Goal: Information Seeking & Learning: Learn about a topic

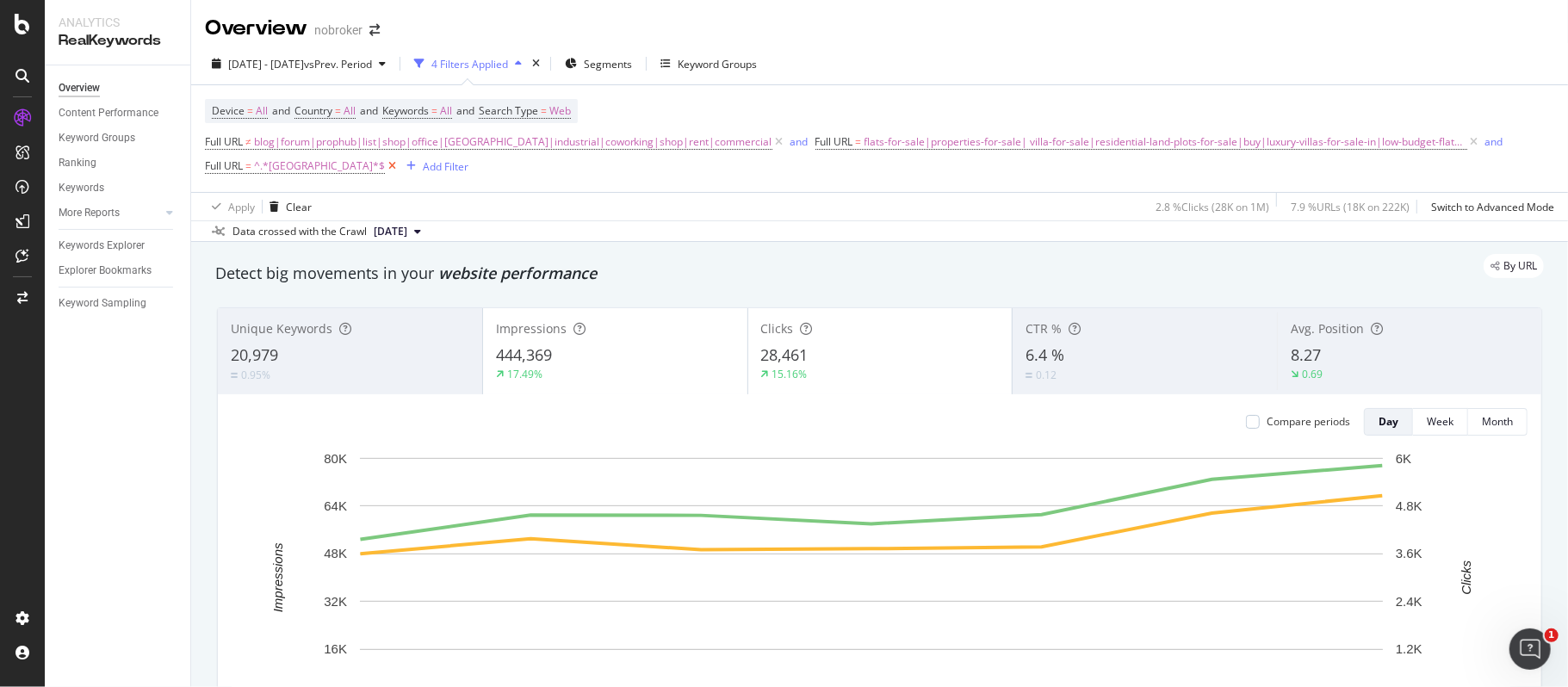
click at [384, 167] on icon at bounding box center [392, 166] width 15 height 18
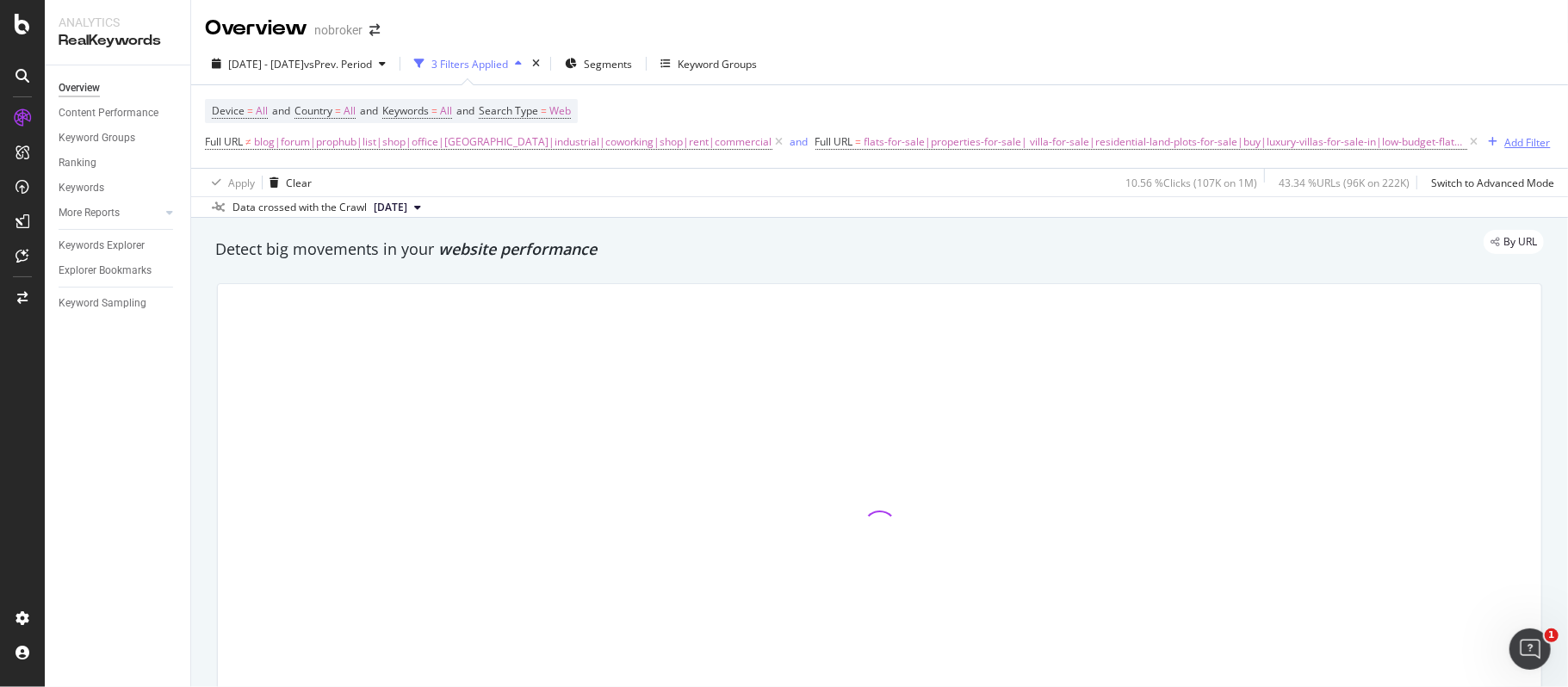
click at [1481, 142] on div "button" at bounding box center [1492, 142] width 23 height 10
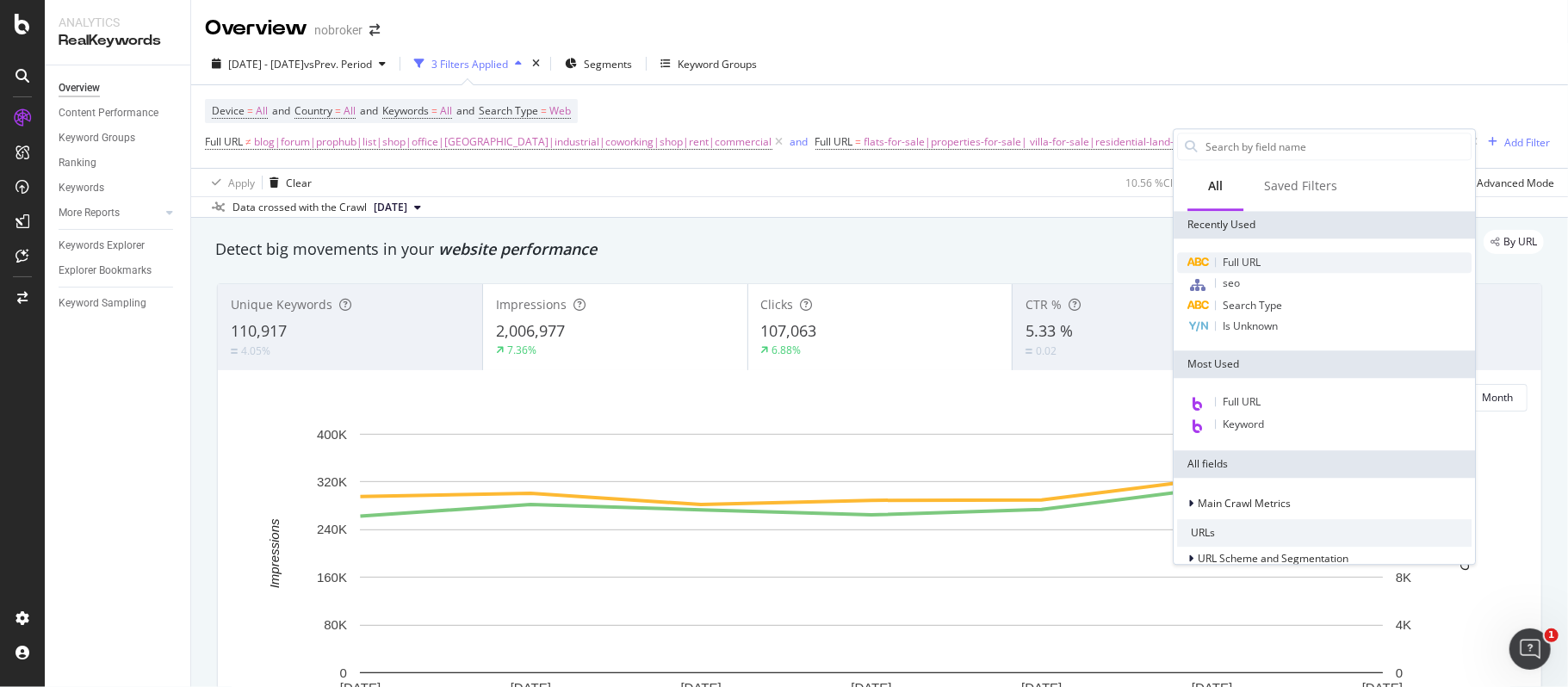
click at [1250, 259] on span "Full URL" at bounding box center [1241, 262] width 38 height 15
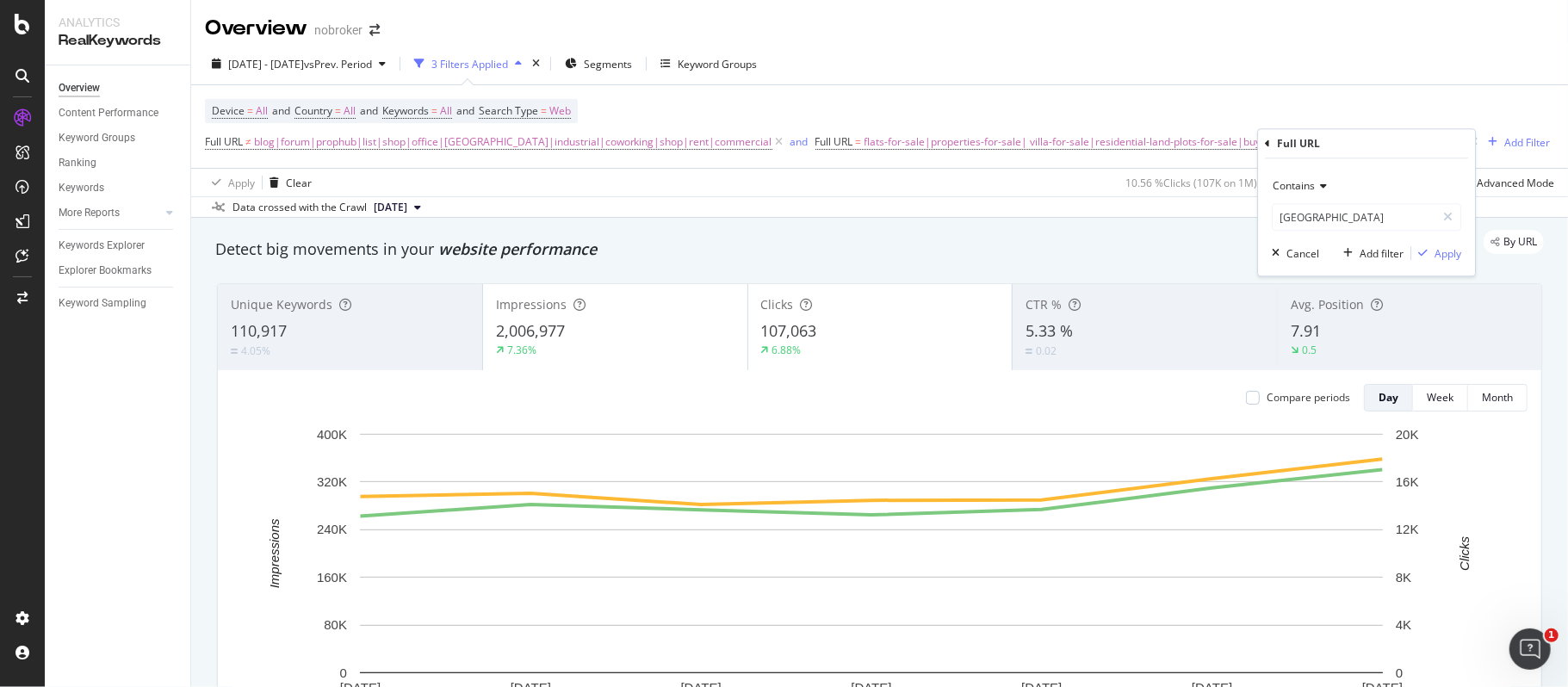
click at [1319, 189] on icon at bounding box center [1320, 185] width 12 height 10
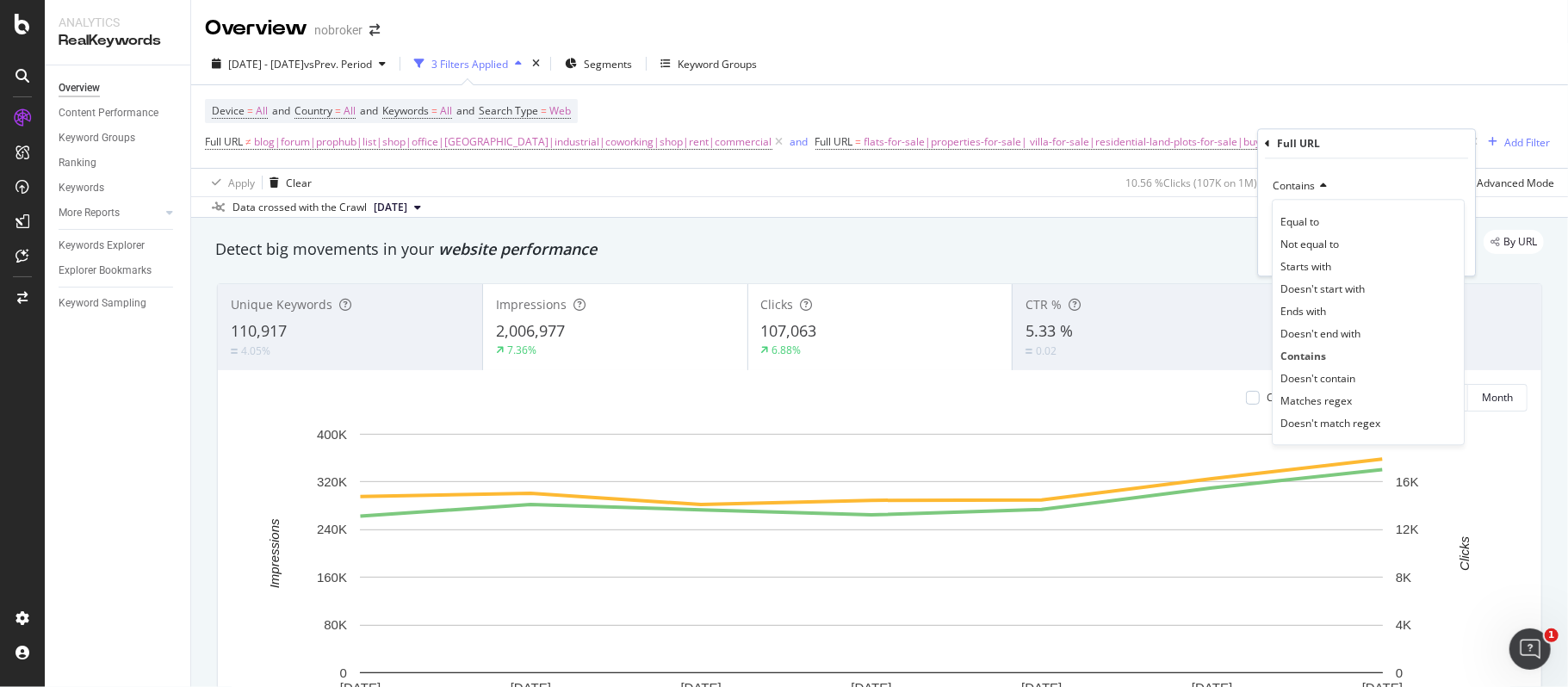
click at [1331, 62] on div "[DATE] - [DATE] vs Prev. Period 3 Filters Applied Segments Keyword Groups" at bounding box center [878, 66] width 1376 height 34
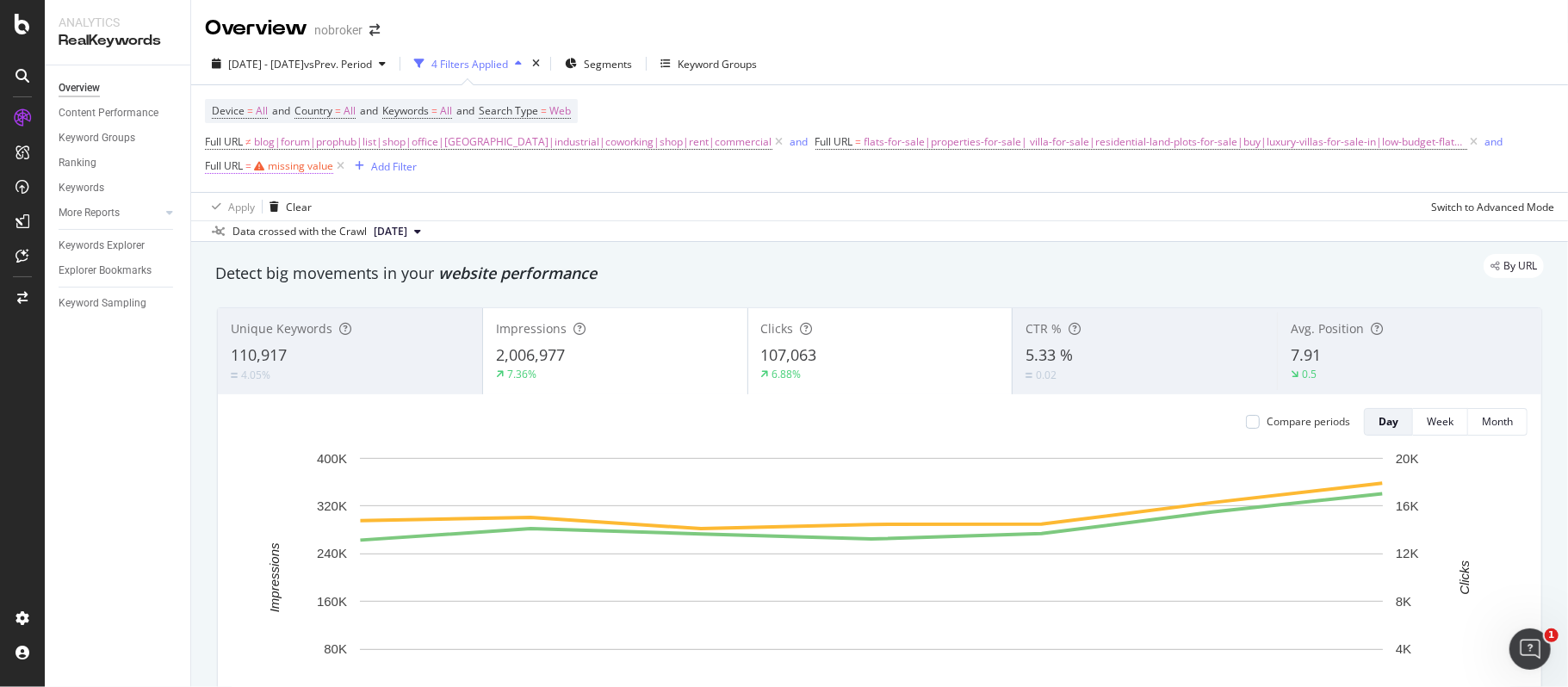
click at [305, 173] on div "missing value" at bounding box center [300, 166] width 65 height 15
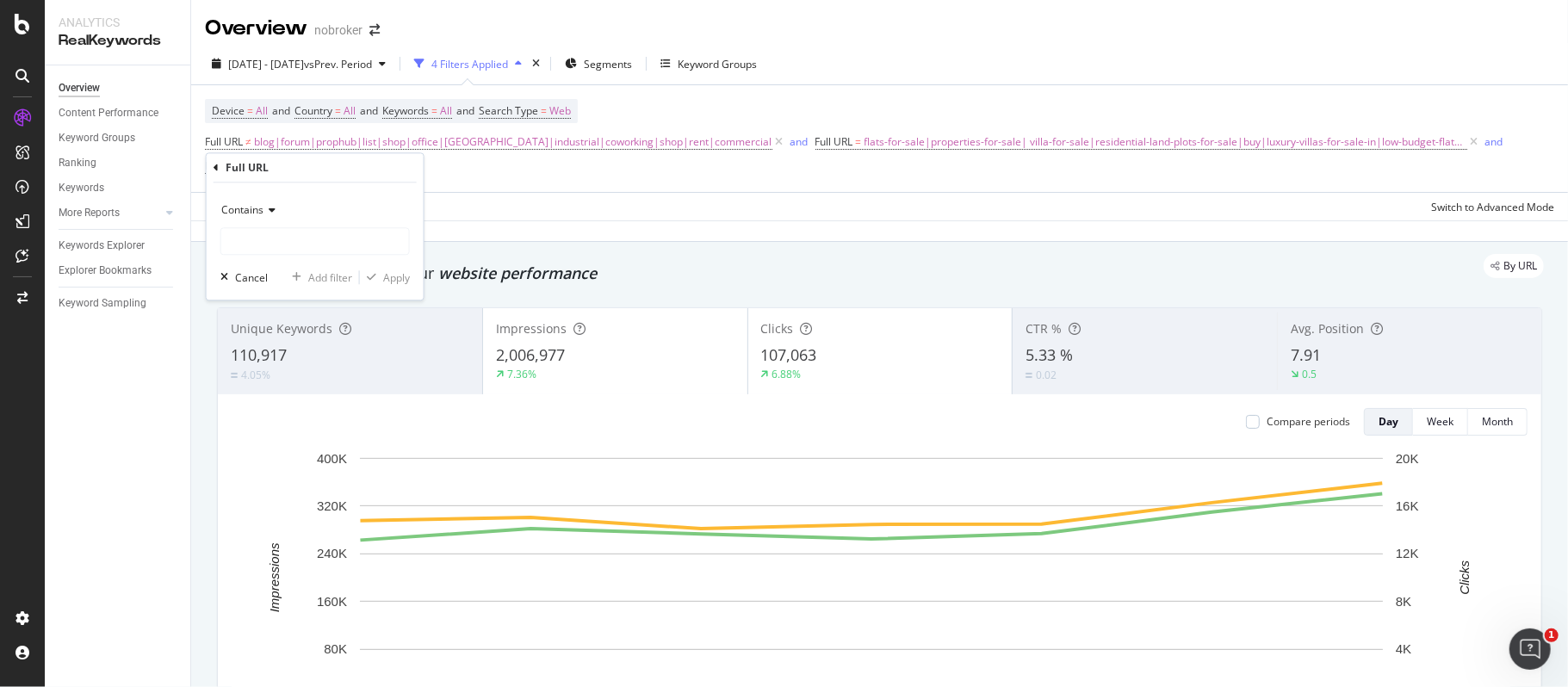
click at [218, 169] on icon at bounding box center [217, 168] width 6 height 10
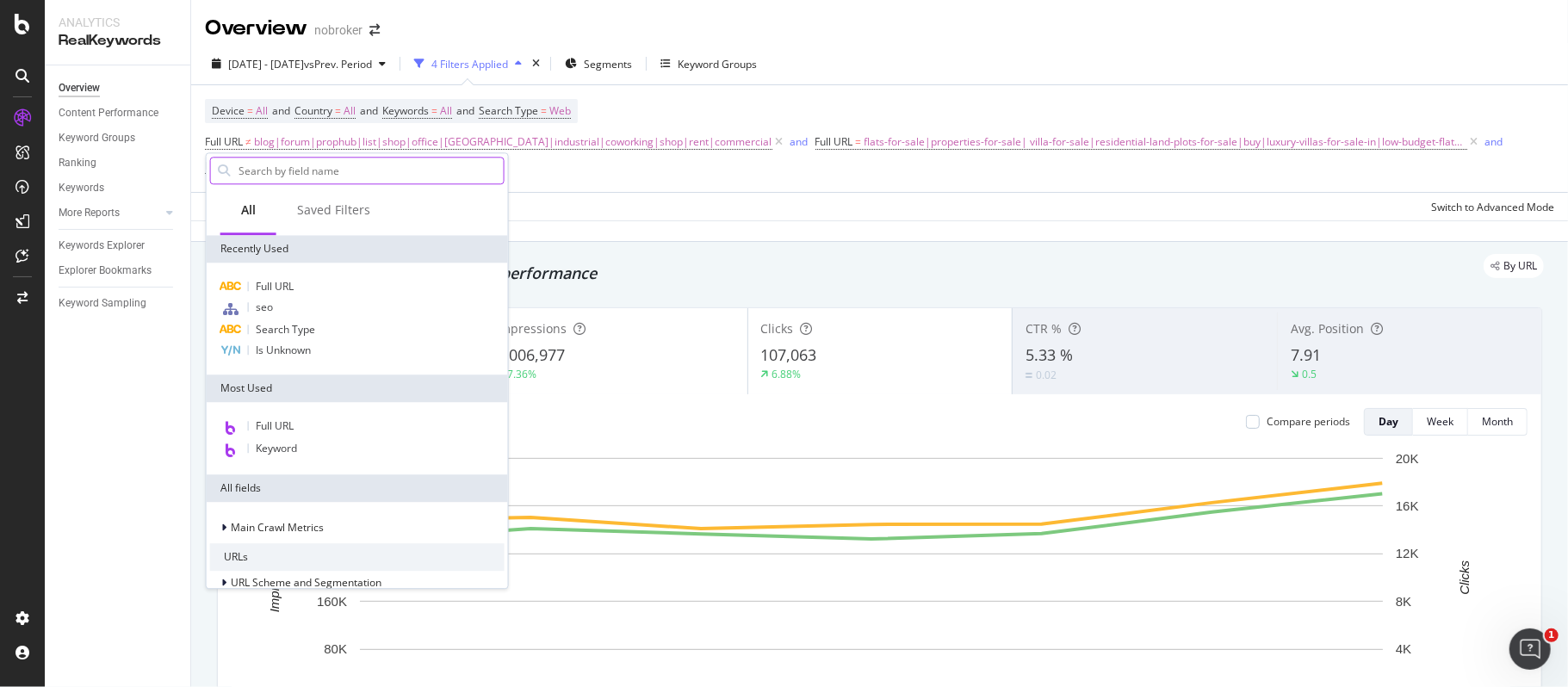
click at [286, 171] on input "text" at bounding box center [371, 171] width 267 height 26
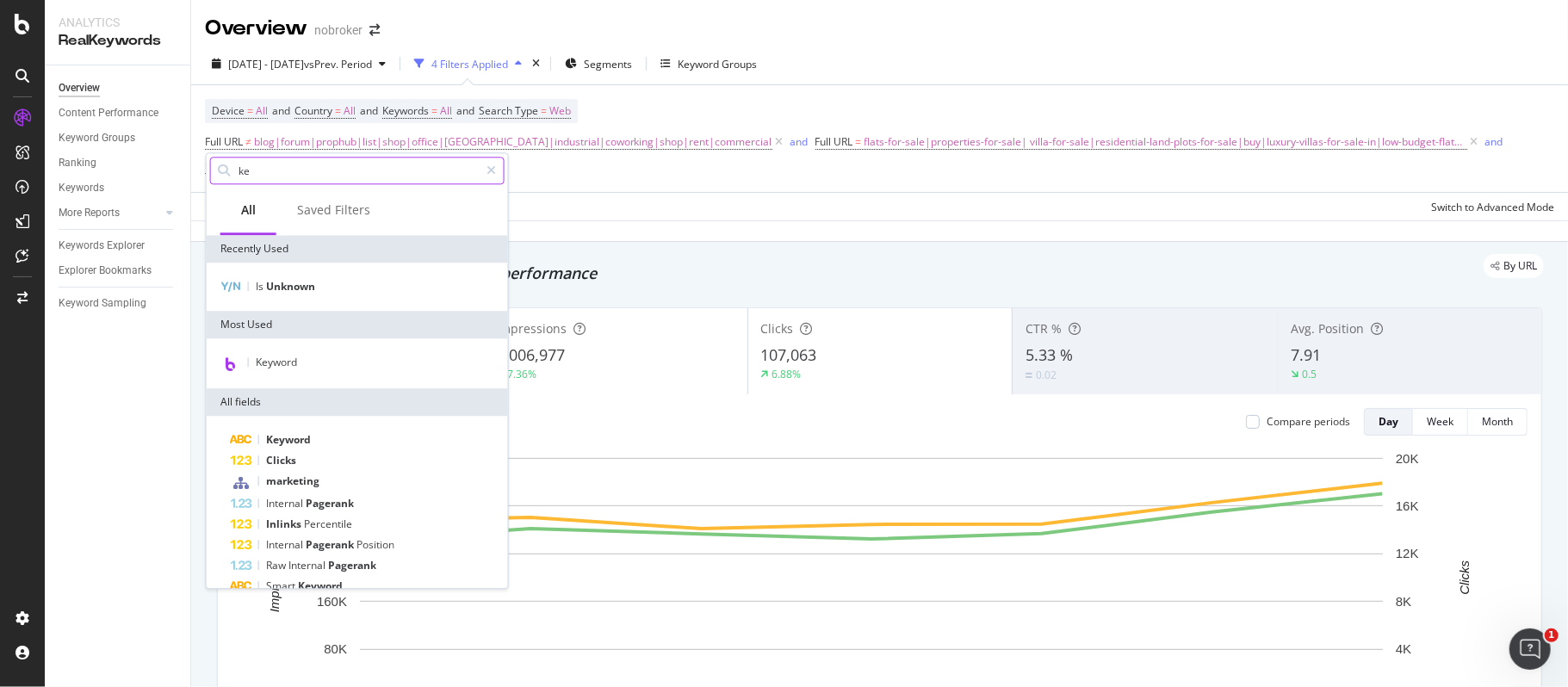
type input "key"
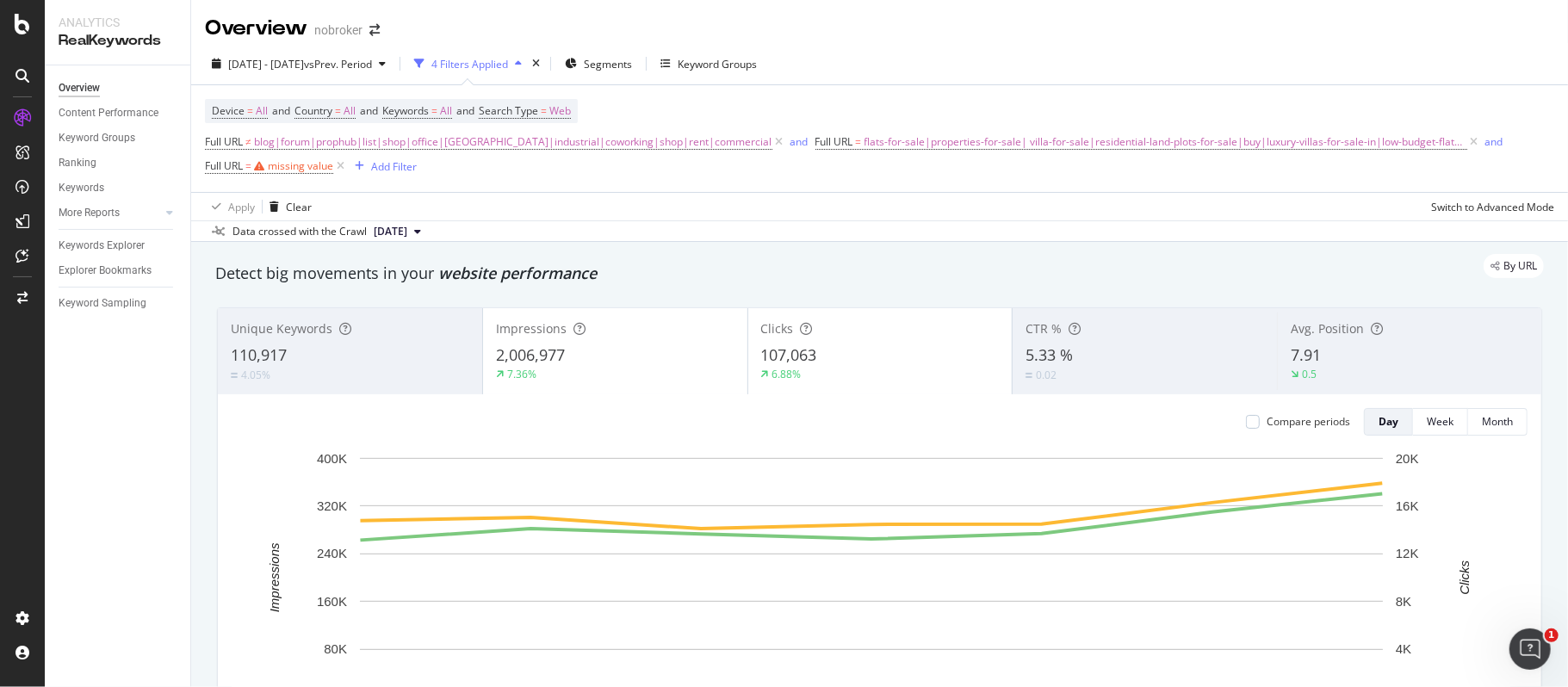
click at [703, 214] on div "Apply Clear Switch to Advanced Mode" at bounding box center [878, 206] width 1376 height 29
click at [341, 170] on icon at bounding box center [340, 166] width 15 height 18
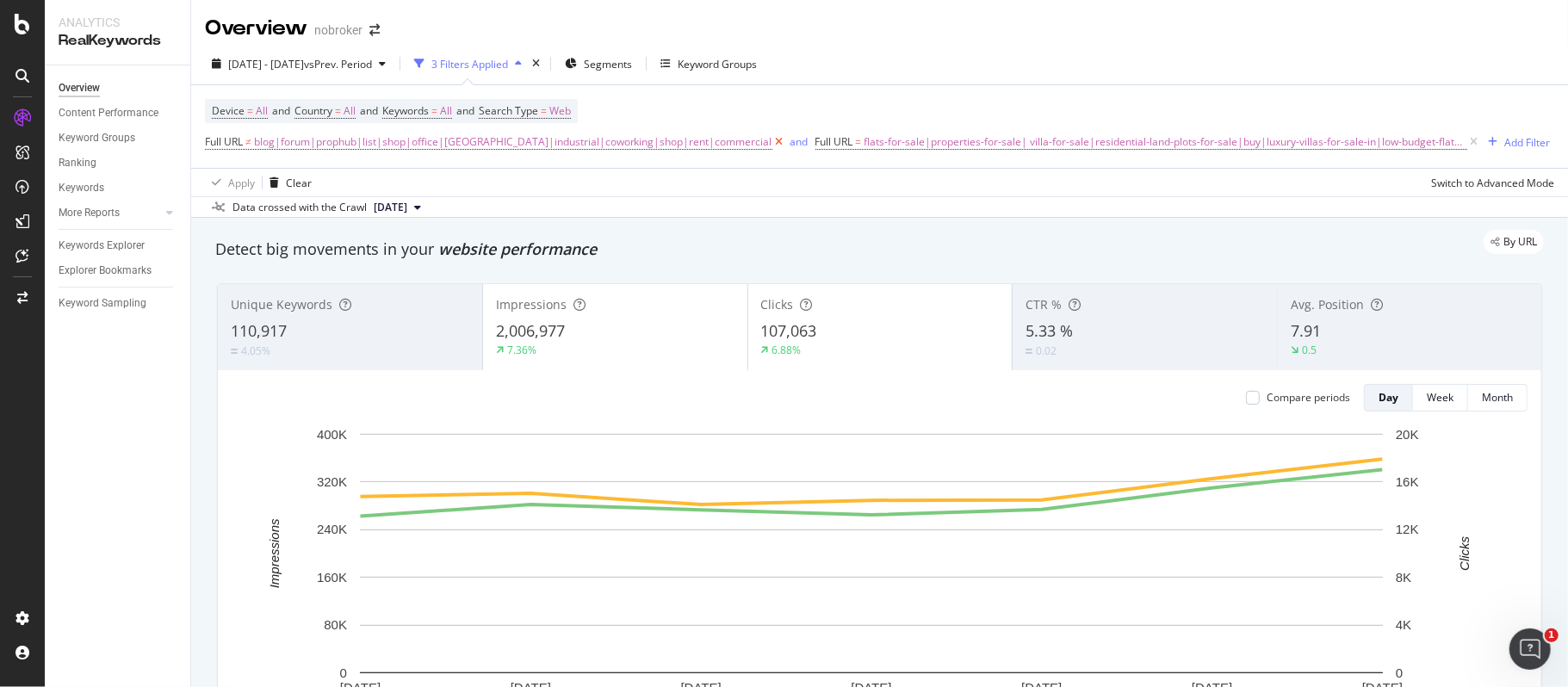
click at [772, 145] on icon at bounding box center [780, 142] width 15 height 18
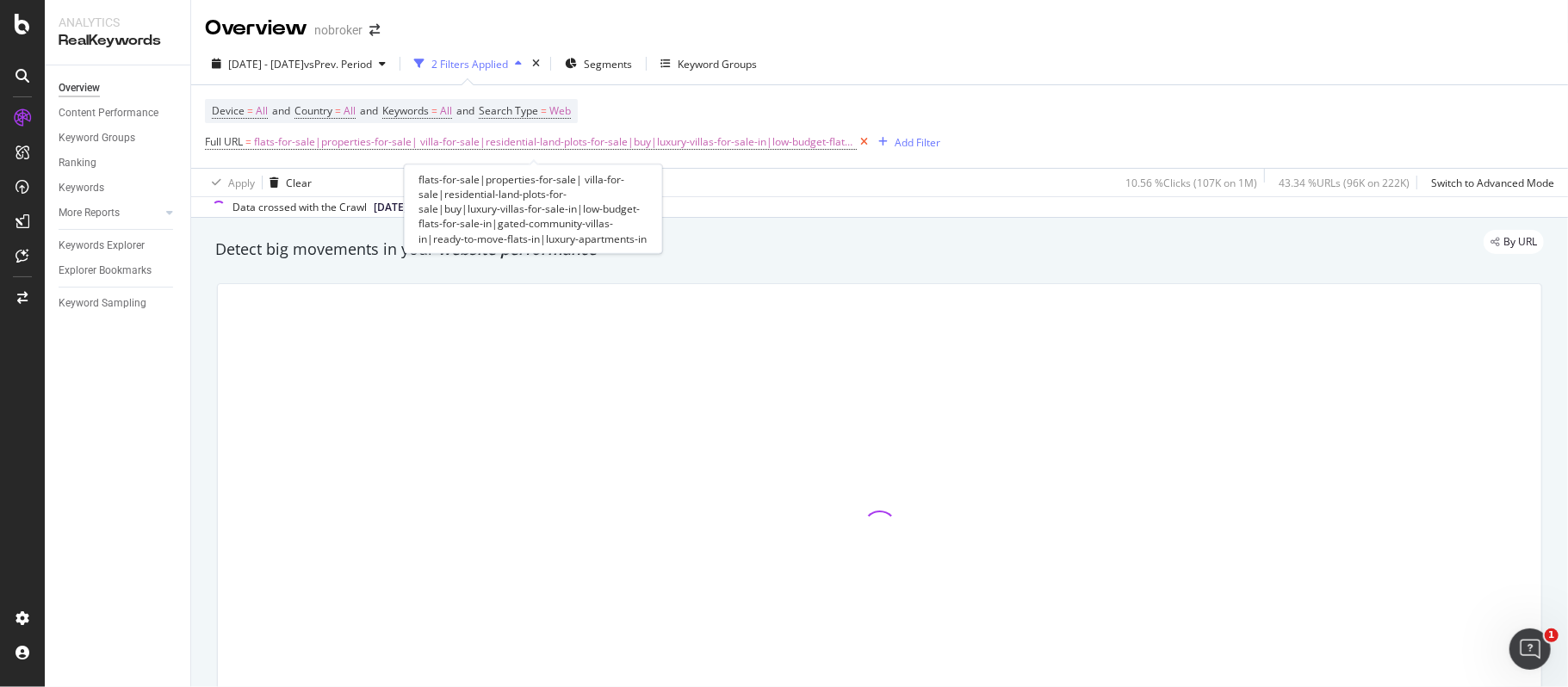
click at [856, 139] on icon at bounding box center [864, 142] width 15 height 18
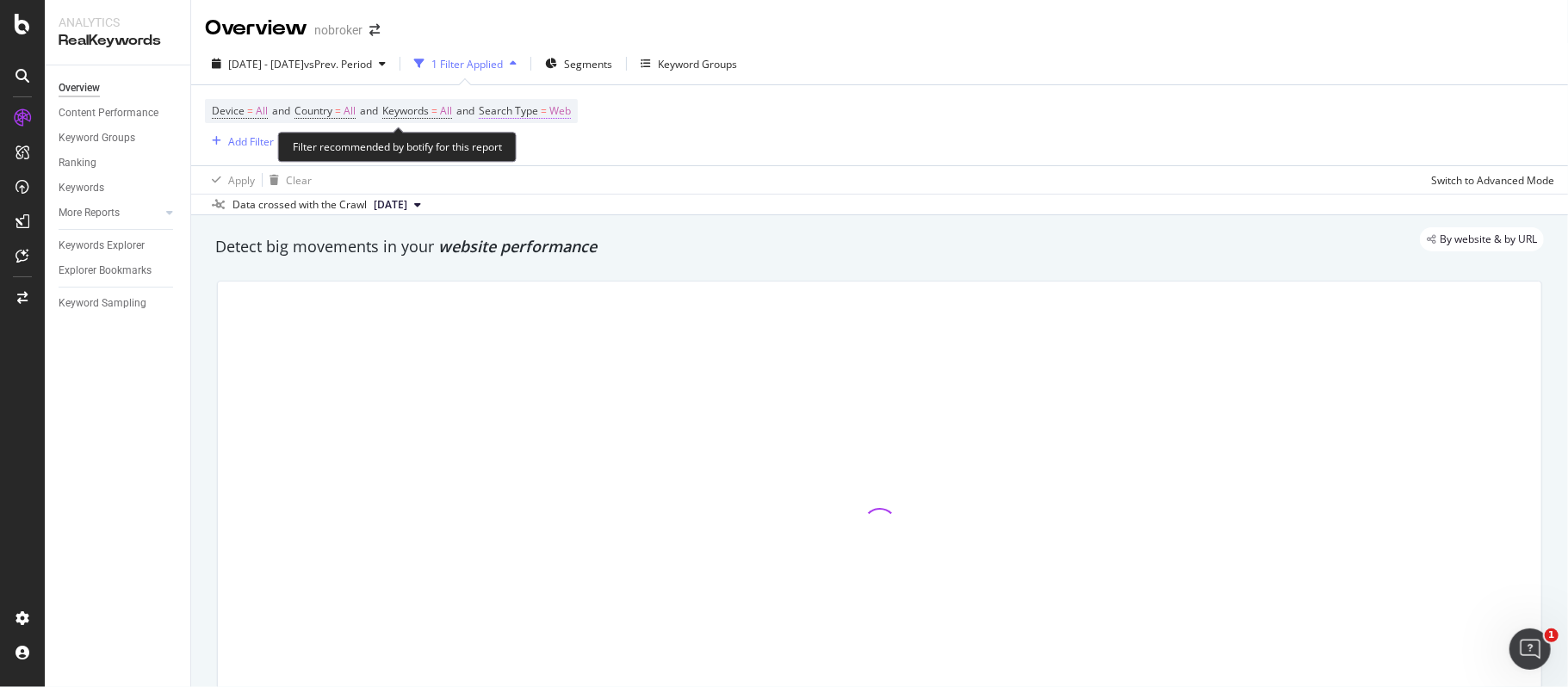
click at [571, 111] on span "Web" at bounding box center [560, 111] width 21 height 24
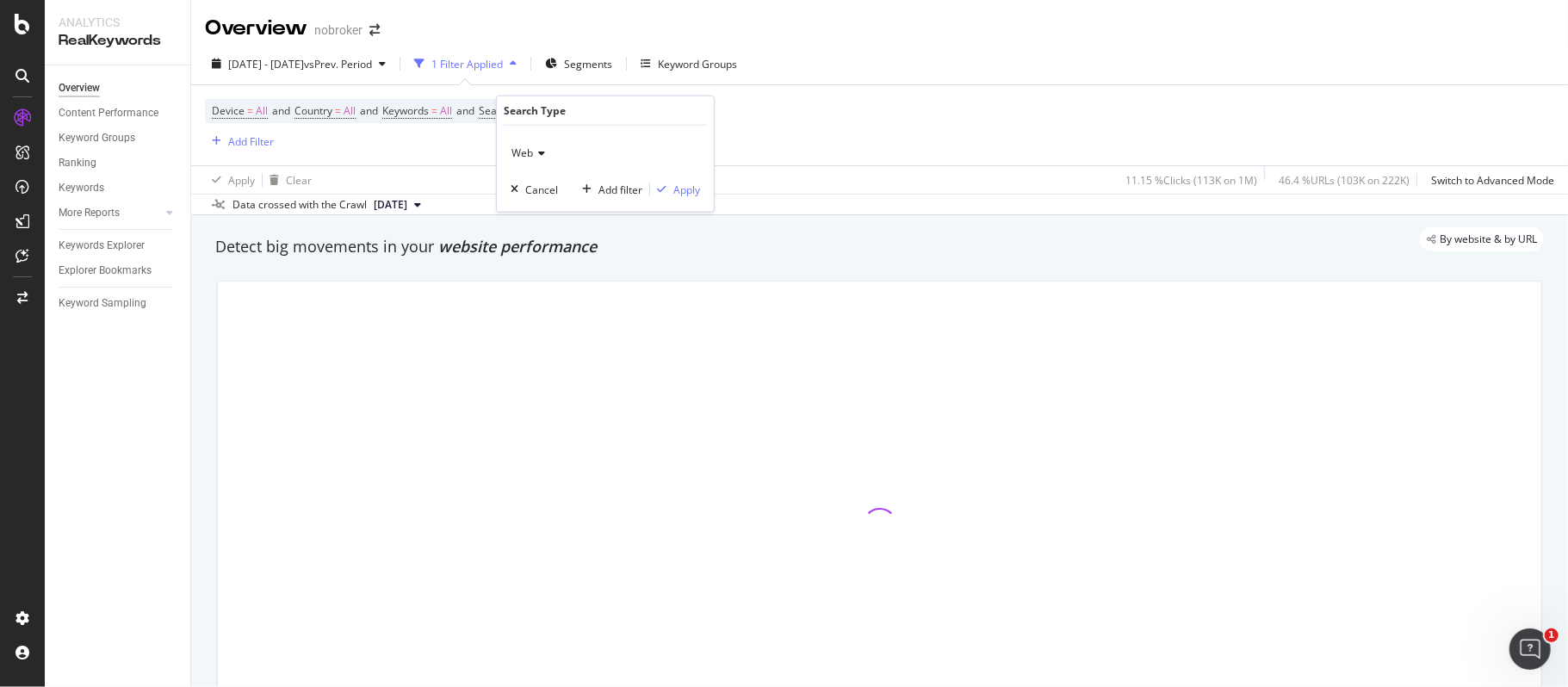
click at [532, 151] on span "Web" at bounding box center [522, 153] width 21 height 15
click at [545, 195] on div "All" at bounding box center [607, 188] width 184 height 22
click at [678, 189] on div "Apply" at bounding box center [686, 189] width 27 height 15
click at [260, 139] on div "Add Filter" at bounding box center [252, 142] width 46 height 15
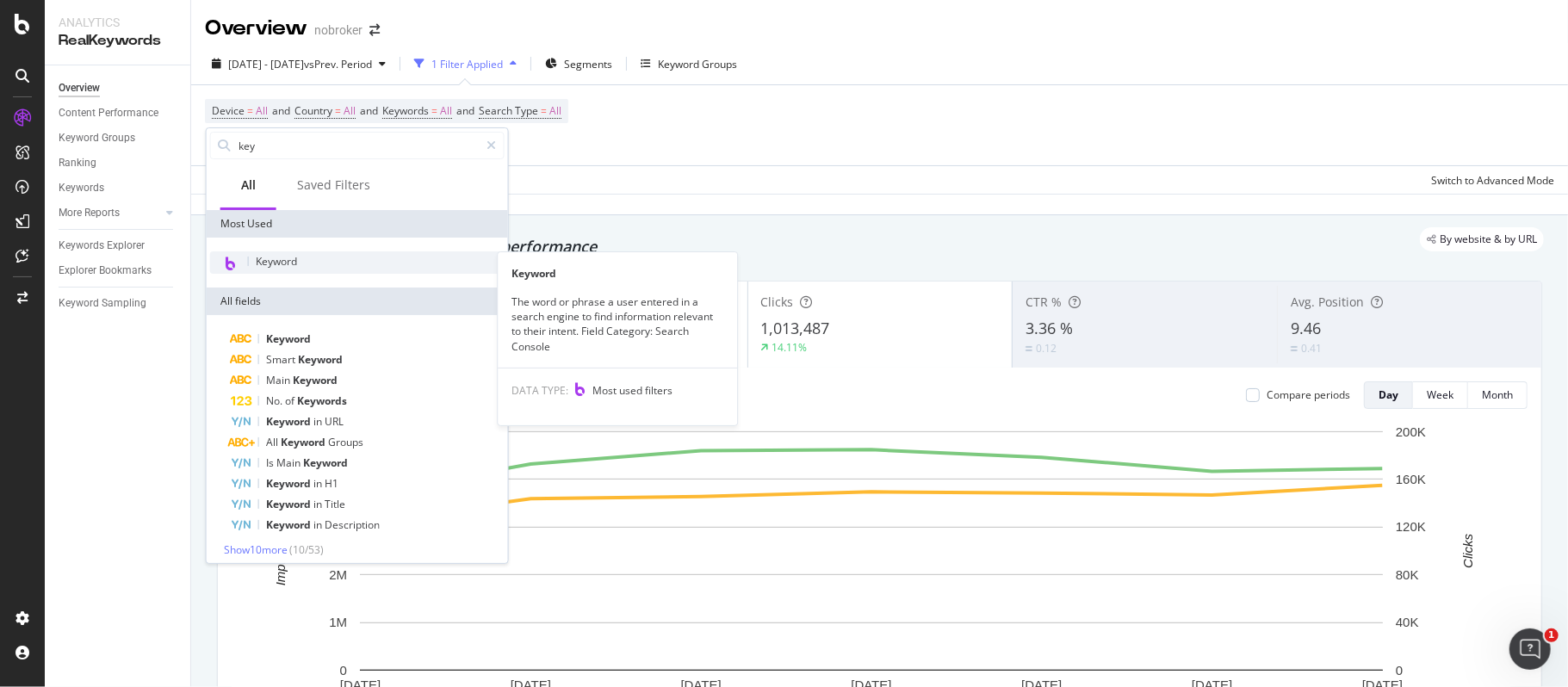
click at [296, 259] on span "Keyword" at bounding box center [276, 262] width 41 height 15
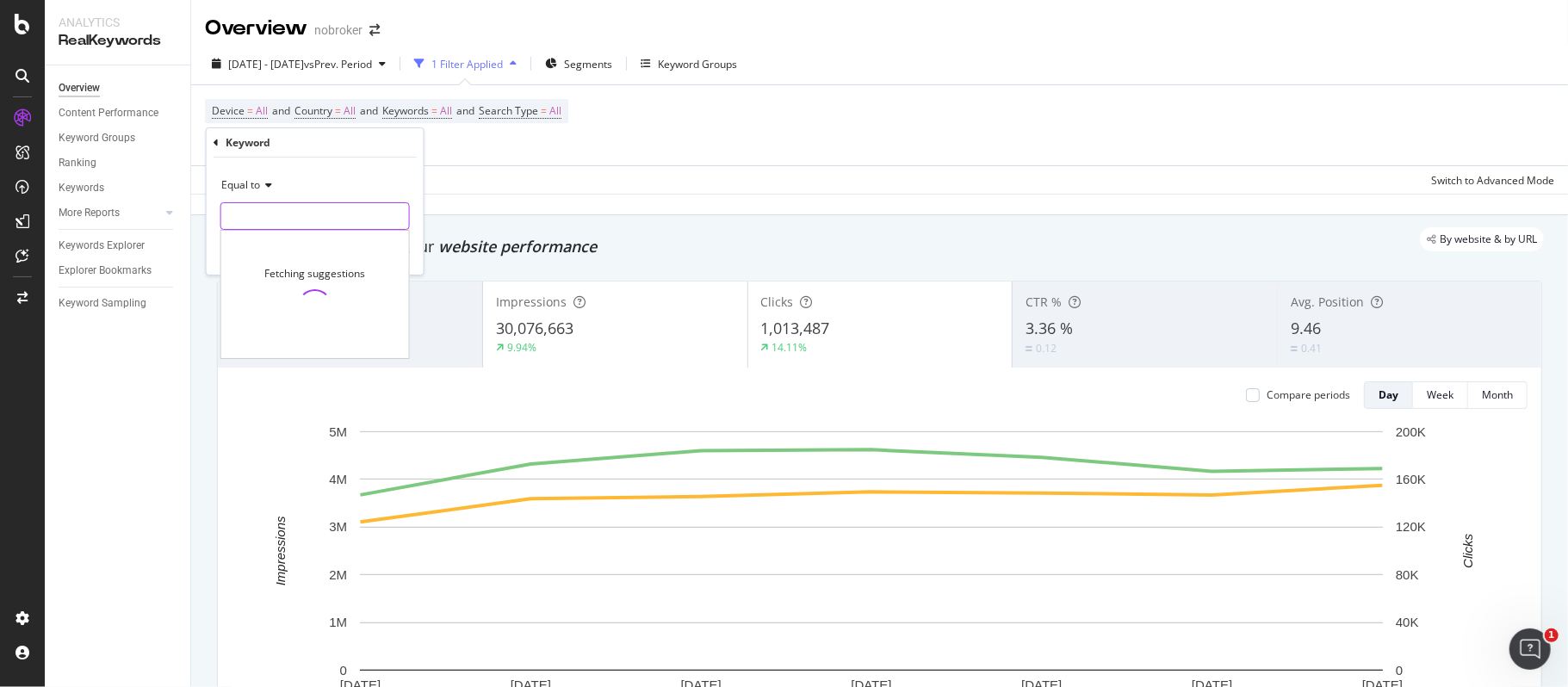
click at [297, 217] on input "text" at bounding box center [315, 216] width 188 height 28
paste input "plots for sale in [GEOGRAPHIC_DATA]"
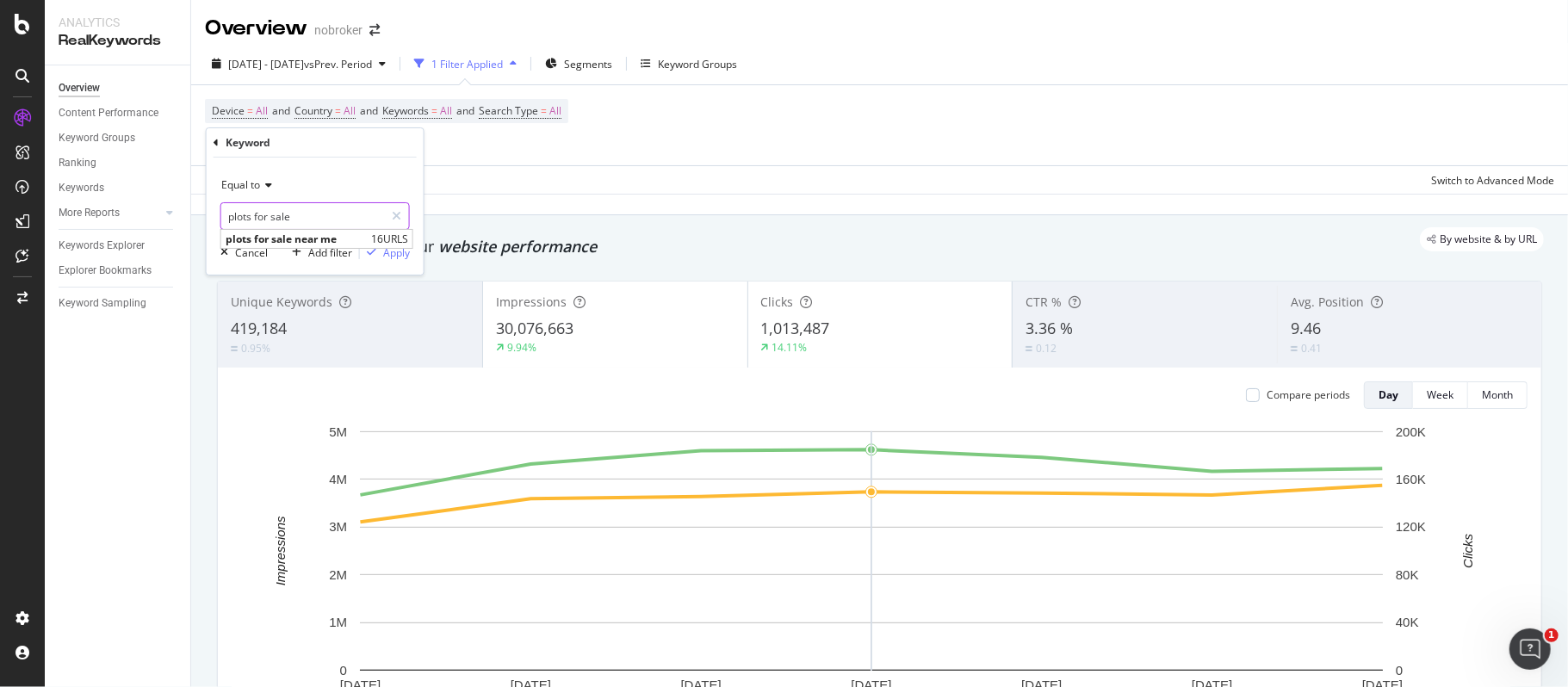
type input "plots for sale"
click at [308, 215] on input "plots for sale" at bounding box center [302, 216] width 163 height 28
click at [313, 215] on input "plots for sale" at bounding box center [302, 216] width 163 height 28
click at [266, 184] on icon at bounding box center [265, 184] width 12 height 10
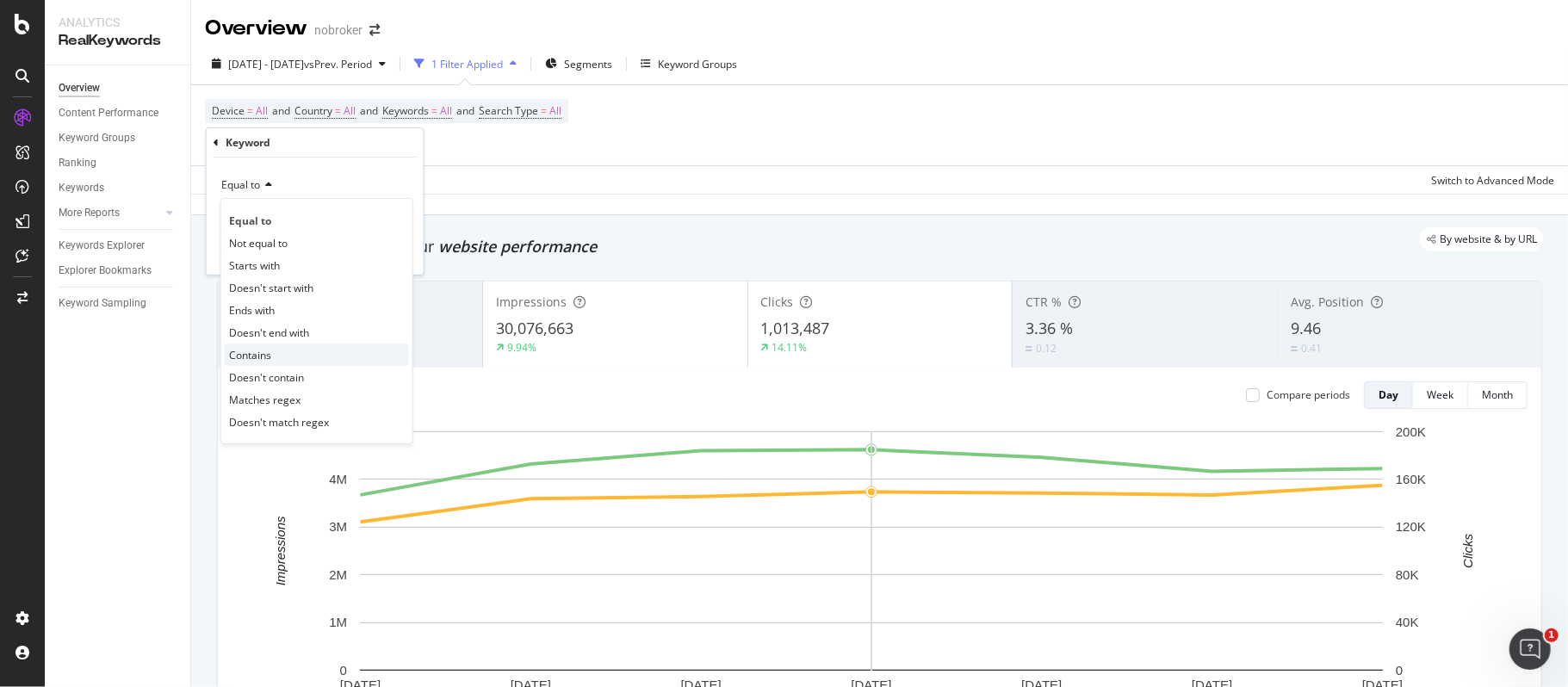
click at [260, 351] on span "Contains" at bounding box center [250, 355] width 42 height 15
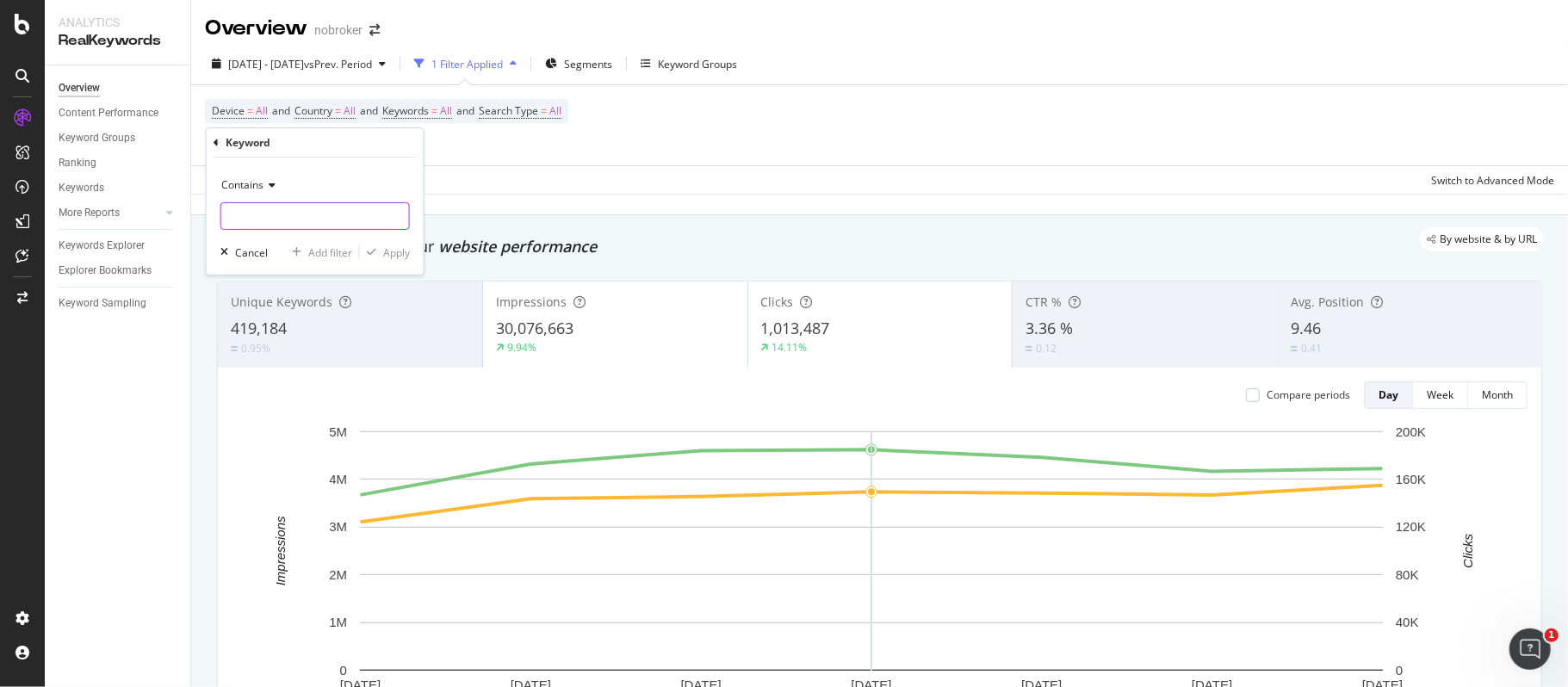
click at [298, 228] on input "text" at bounding box center [315, 216] width 188 height 28
type input "plots"
click at [244, 187] on span "Contains" at bounding box center [242, 184] width 42 height 15
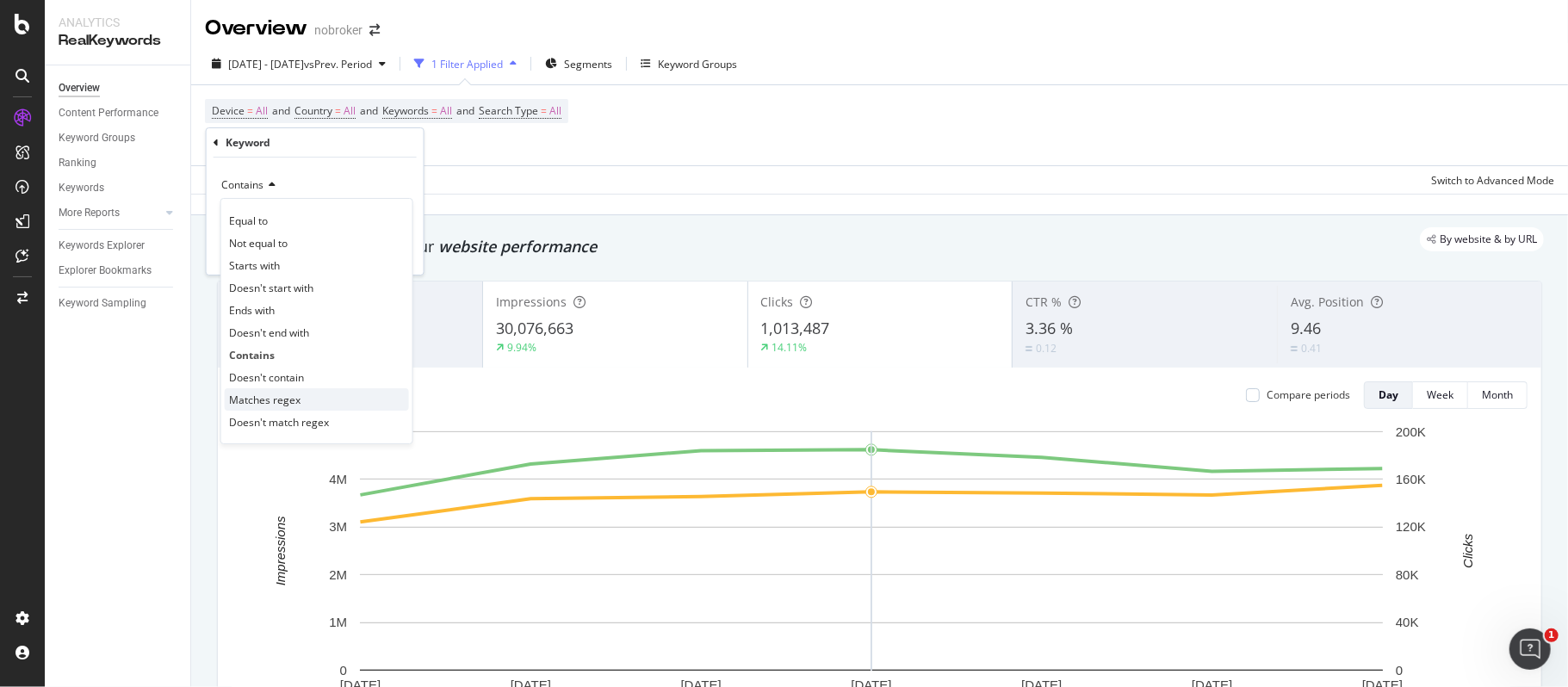
click at [264, 400] on span "Matches regex" at bounding box center [265, 400] width 72 height 15
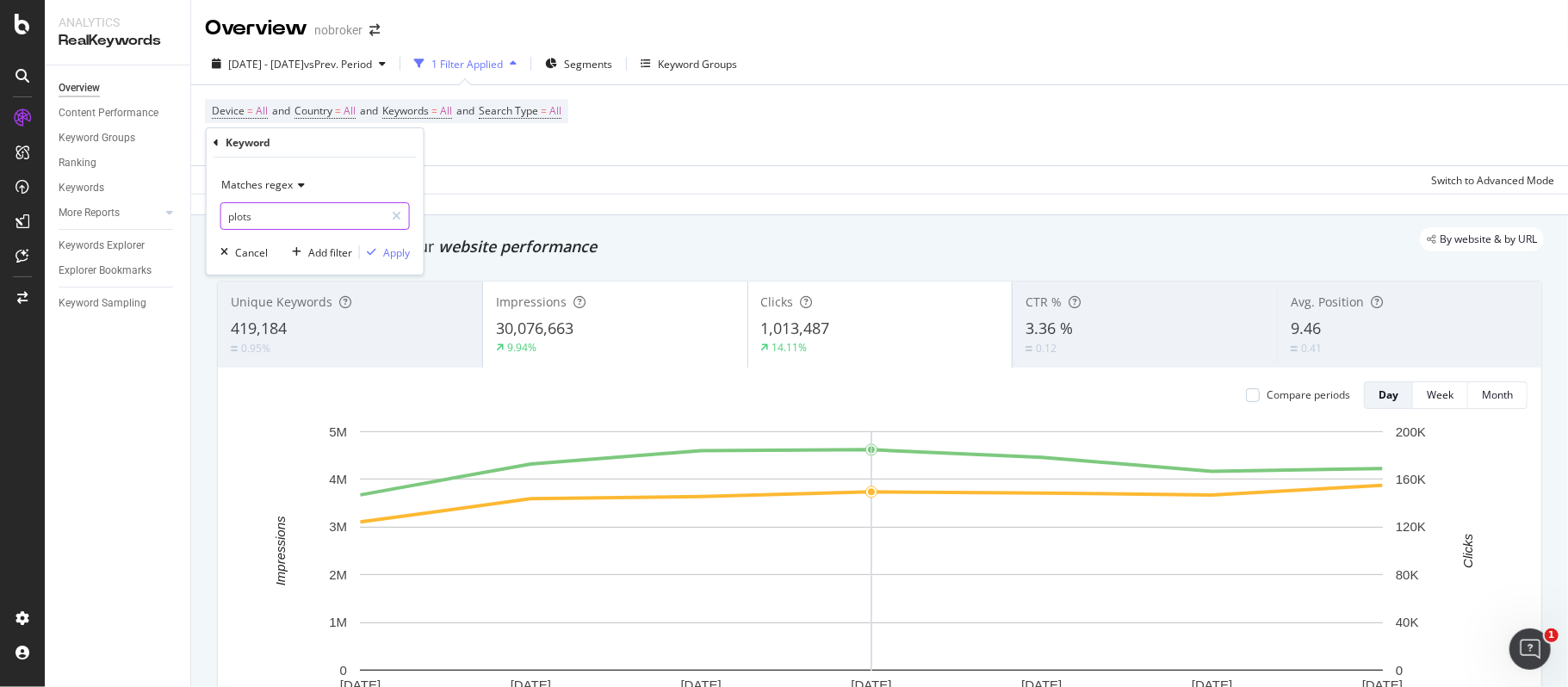
click at [273, 215] on input "plots" at bounding box center [302, 216] width 163 height 28
click at [286, 214] on input "plots" at bounding box center [302, 216] width 163 height 28
type input "plots|lands"
click at [391, 255] on div "Apply" at bounding box center [396, 253] width 27 height 15
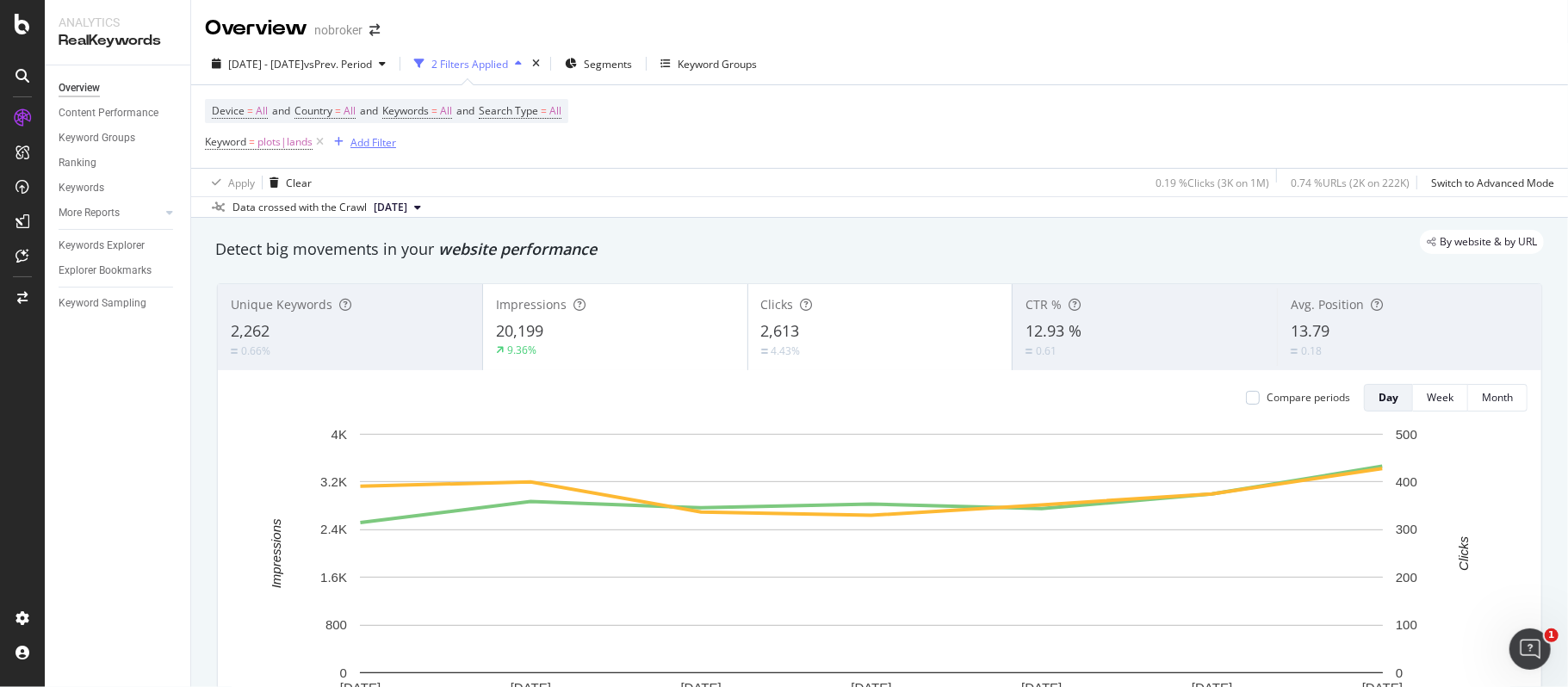
click at [383, 143] on div "Add Filter" at bounding box center [373, 143] width 46 height 15
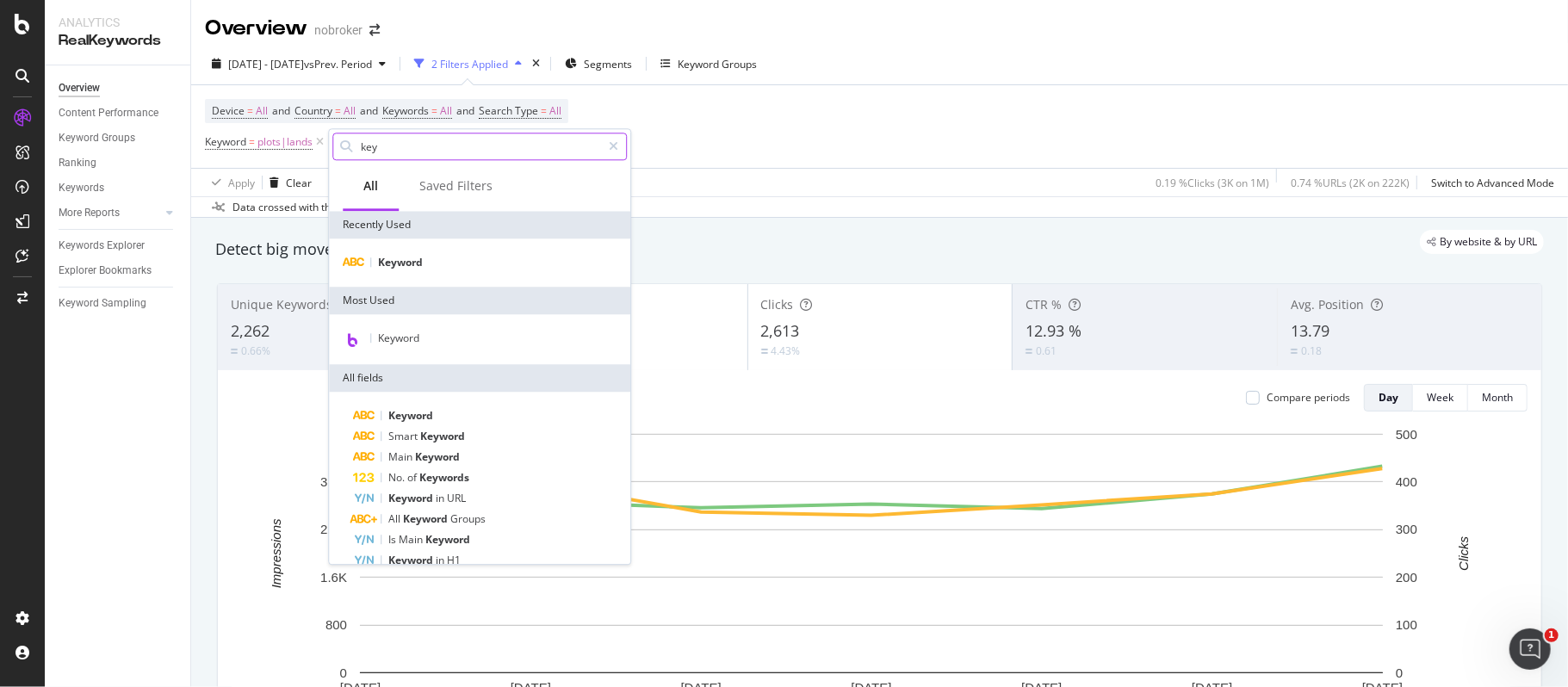
click at [417, 148] on input "key" at bounding box center [479, 147] width 242 height 26
type input "k"
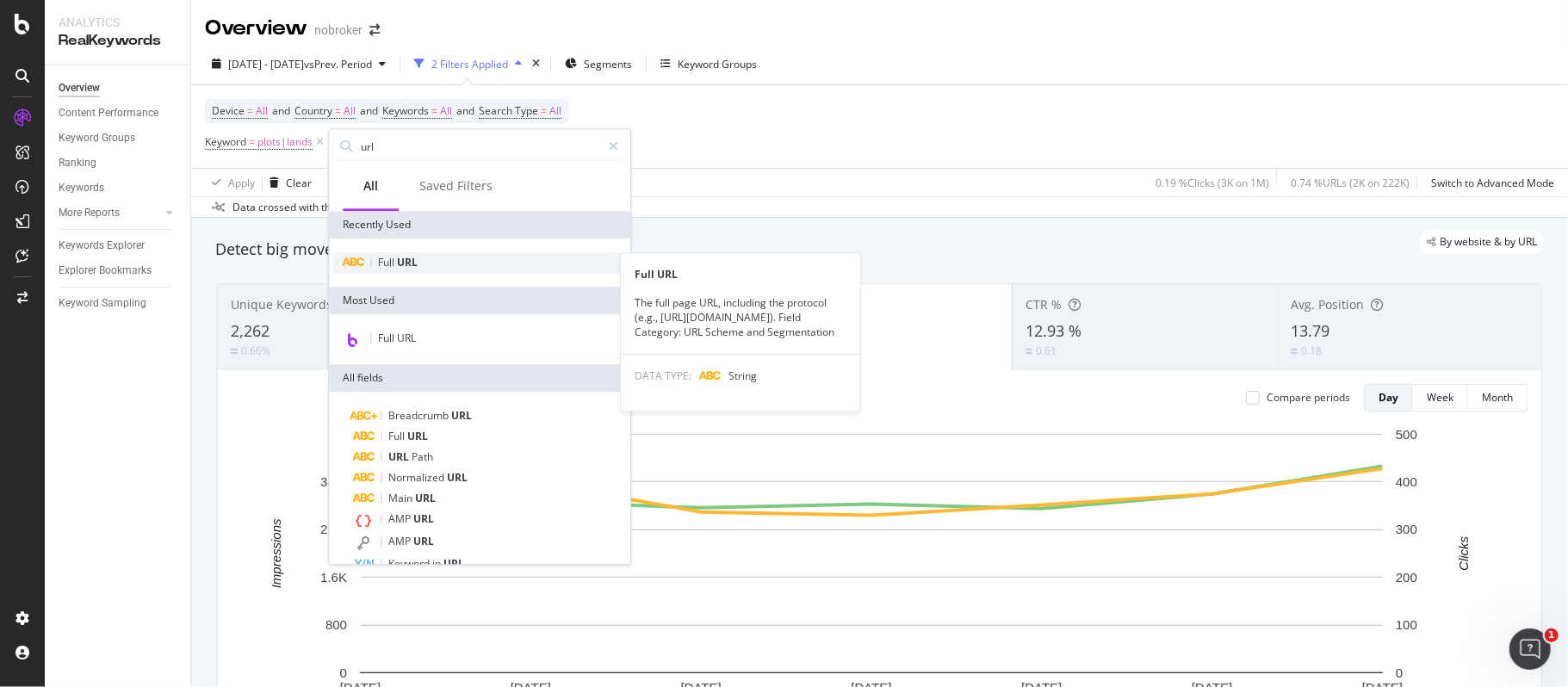
type input "url"
click at [417, 262] on span "URL" at bounding box center [407, 262] width 20 height 15
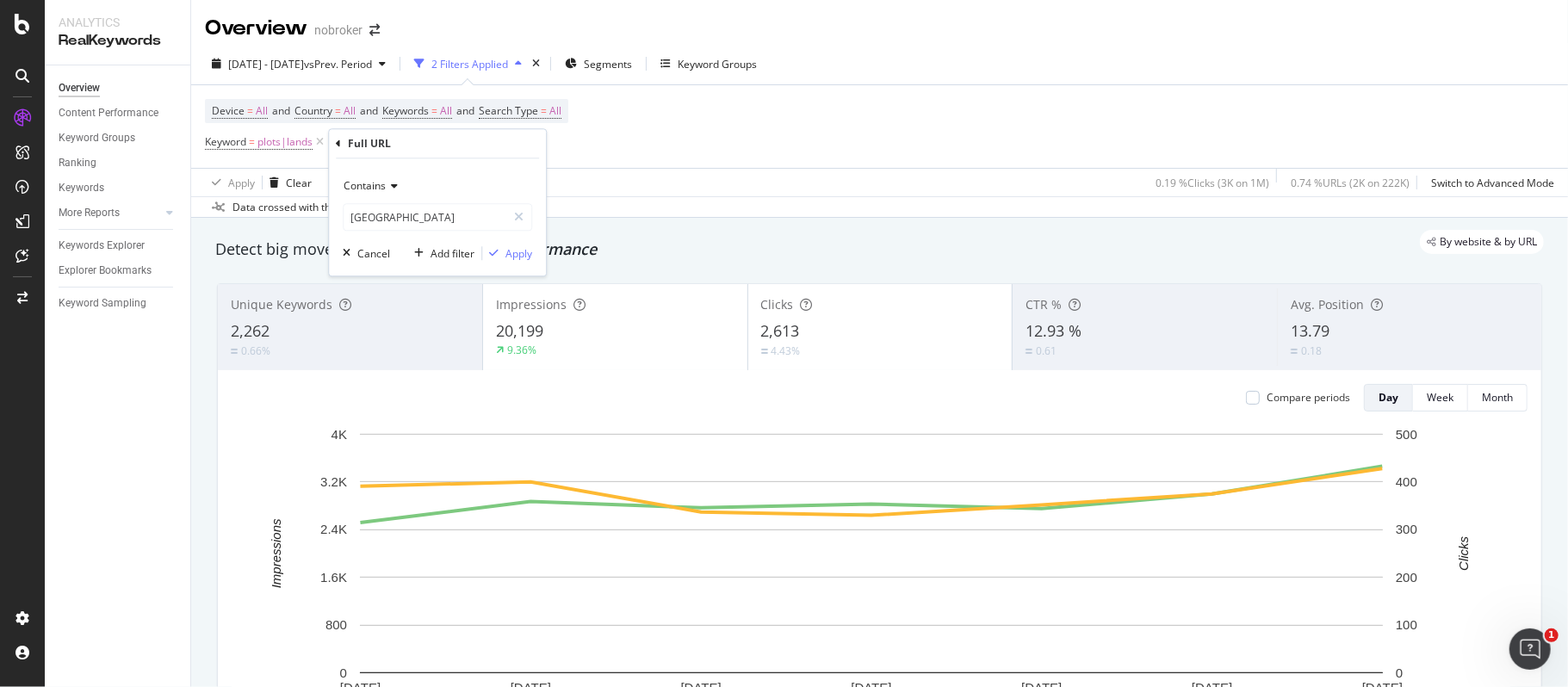
click at [395, 189] on icon at bounding box center [391, 185] width 12 height 10
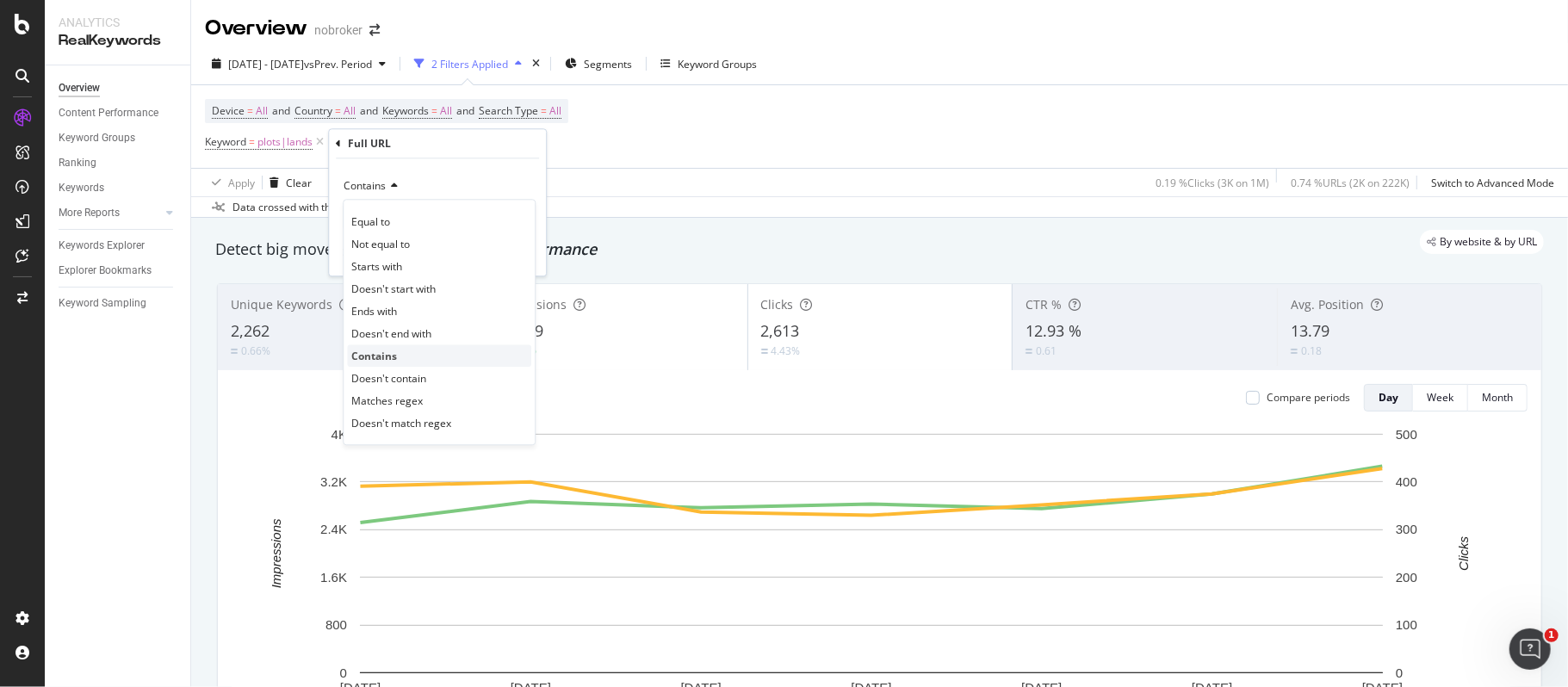
click at [395, 349] on span "Contains" at bounding box center [374, 356] width 46 height 15
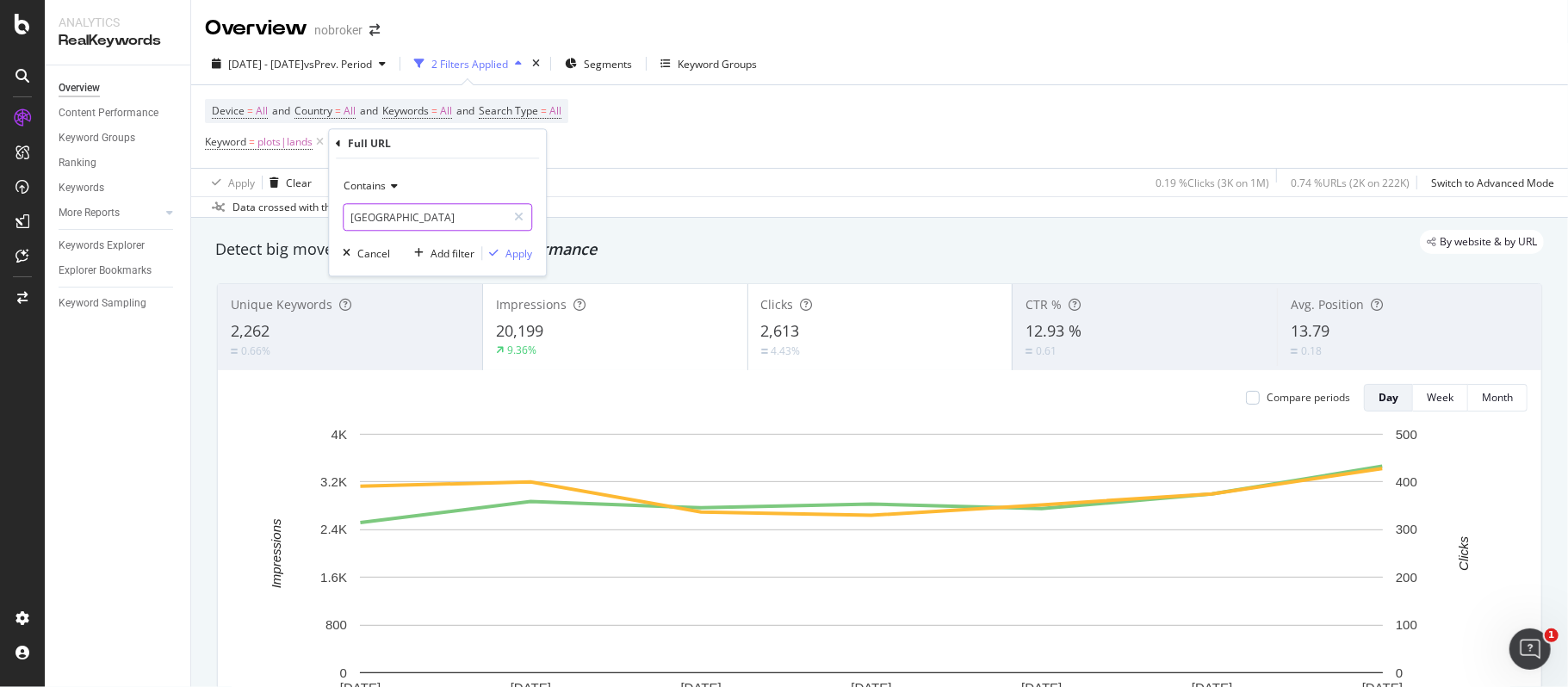
click at [415, 214] on input "[GEOGRAPHIC_DATA]" at bounding box center [425, 217] width 163 height 28
type input "sale"
click at [513, 249] on div "Apply" at bounding box center [518, 254] width 27 height 15
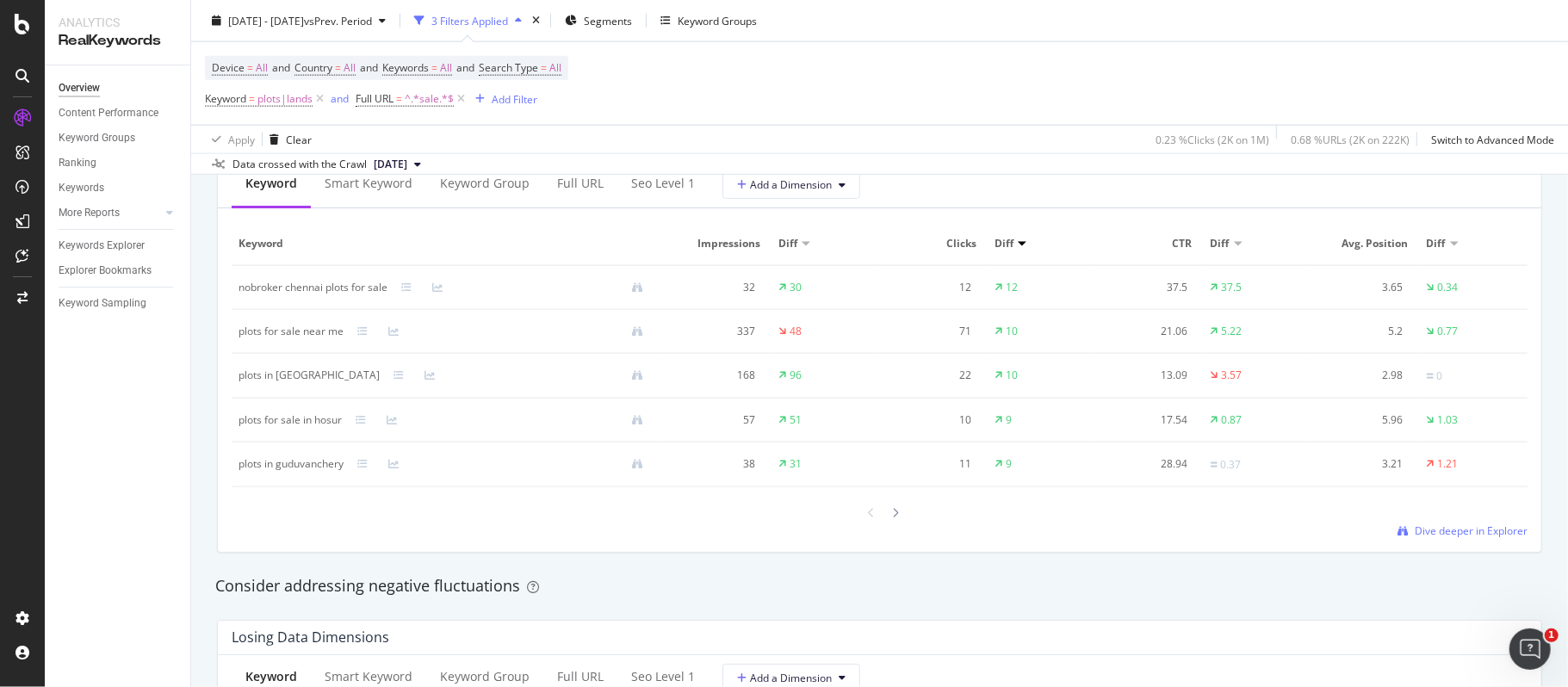
scroll to position [1607, 0]
click at [386, 189] on div "Smart Keyword" at bounding box center [368, 183] width 88 height 18
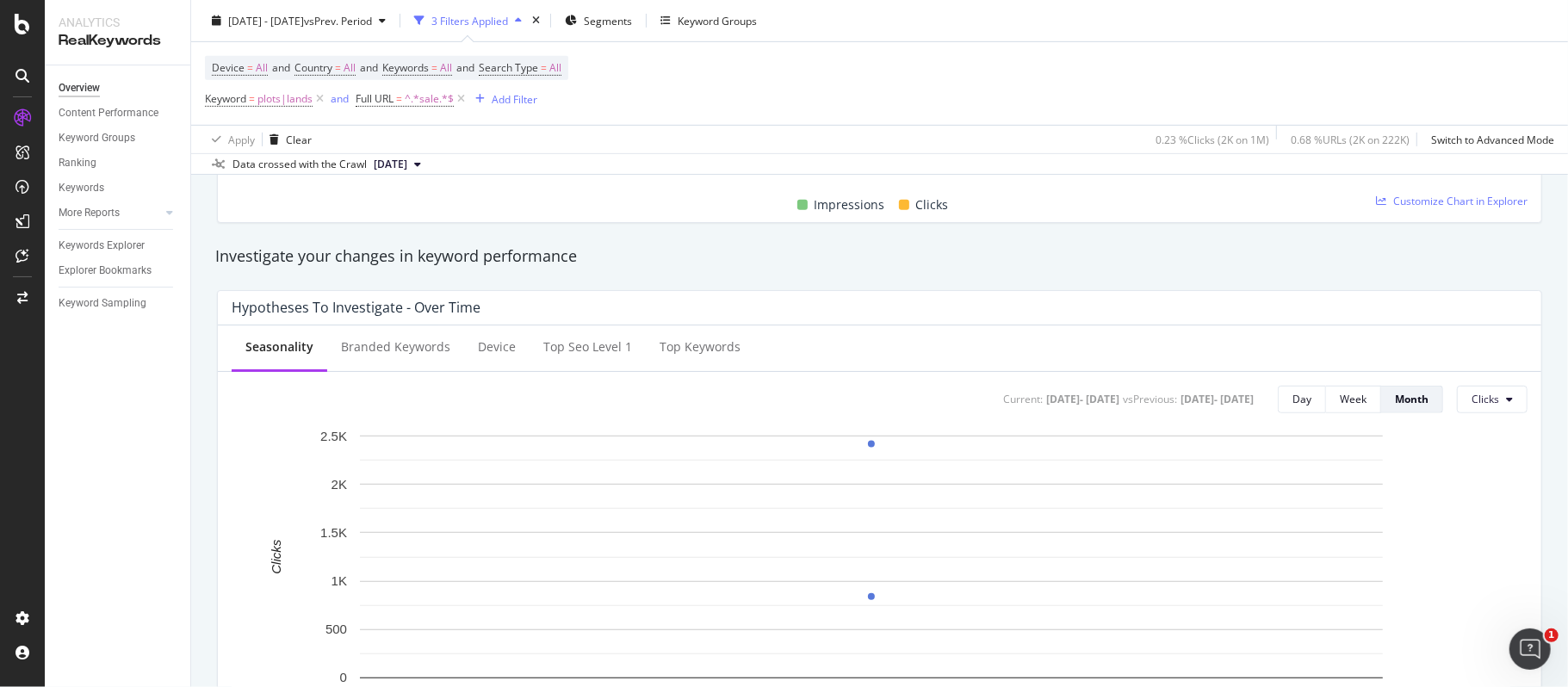
scroll to position [0, 0]
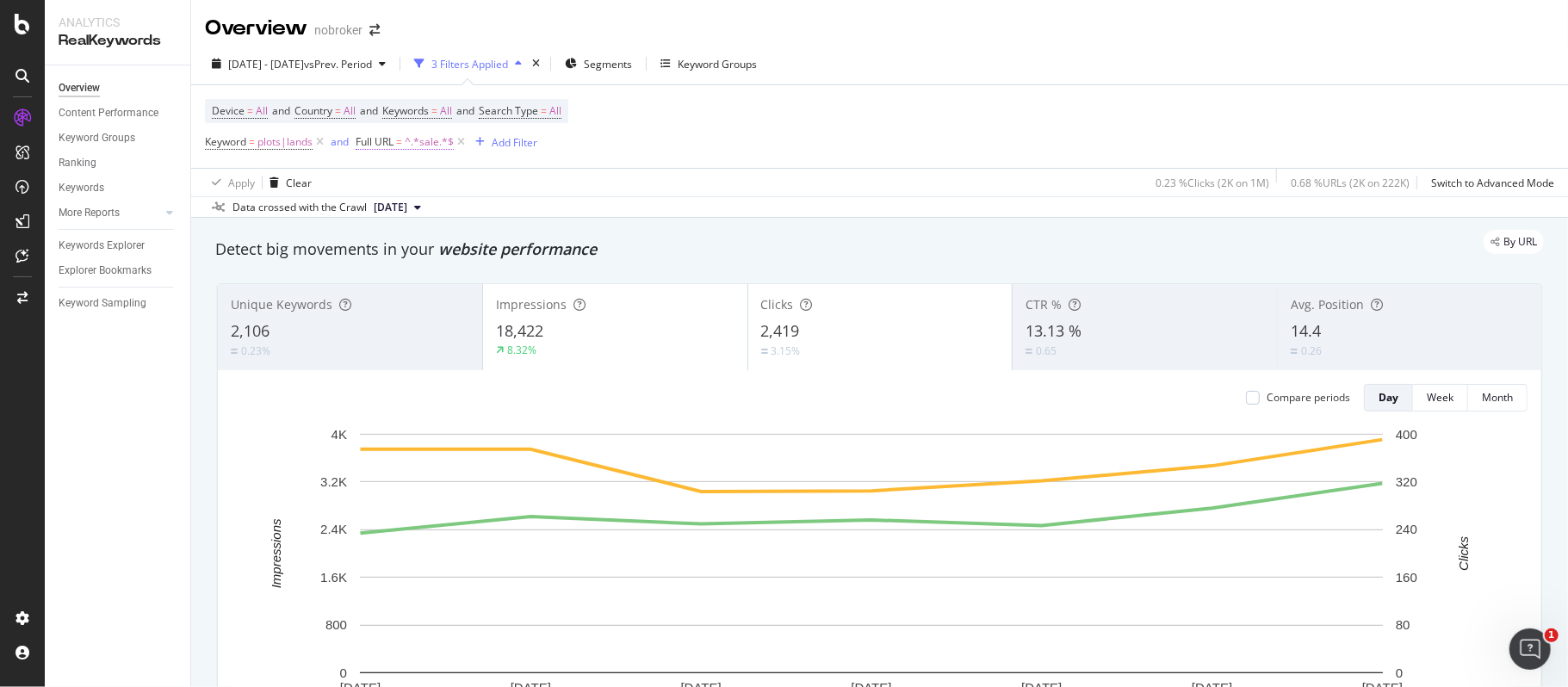
click at [445, 145] on span "^.*sale.*$" at bounding box center [429, 142] width 49 height 24
click at [425, 184] on icon at bounding box center [420, 184] width 12 height 10
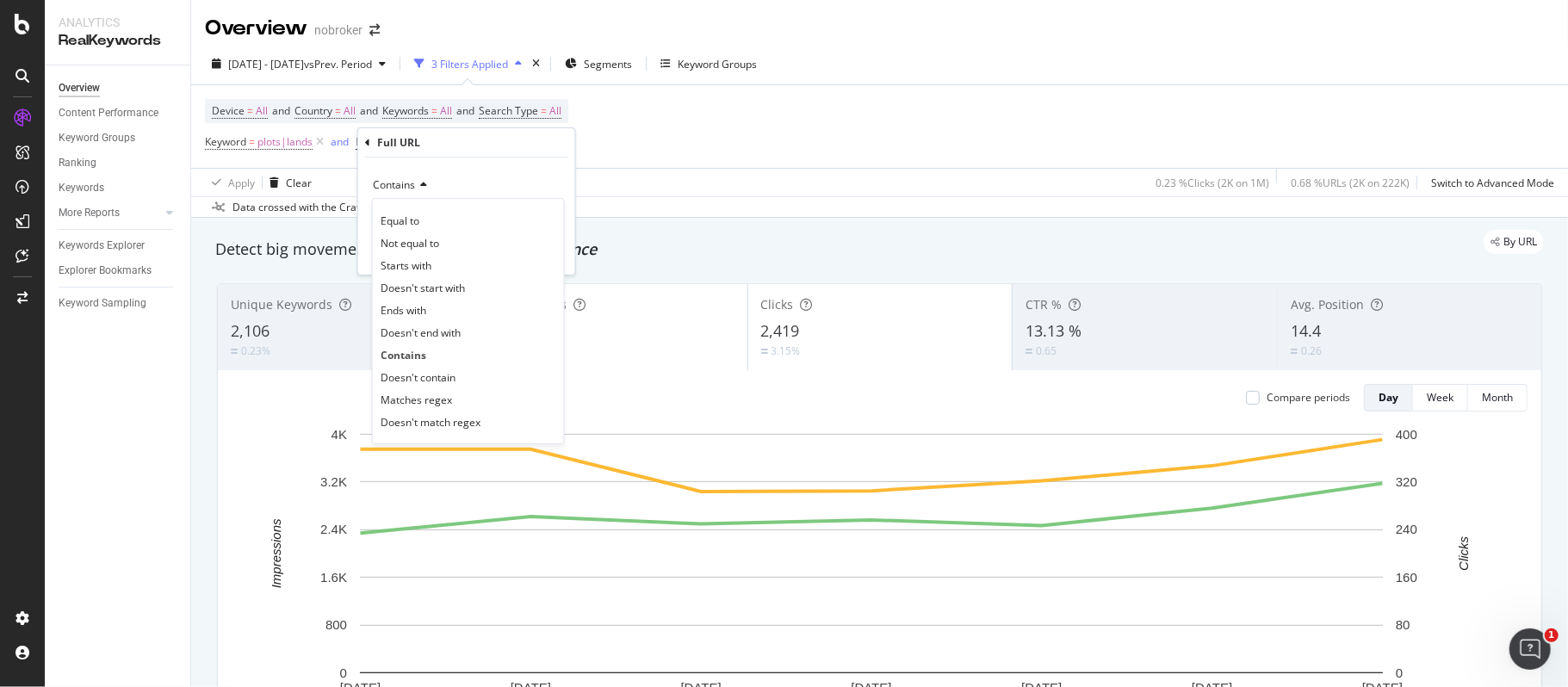
drag, startPoint x: 419, startPoint y: 398, endPoint x: 422, endPoint y: 298, distance: 100.0
click at [418, 398] on span "Matches regex" at bounding box center [417, 400] width 72 height 15
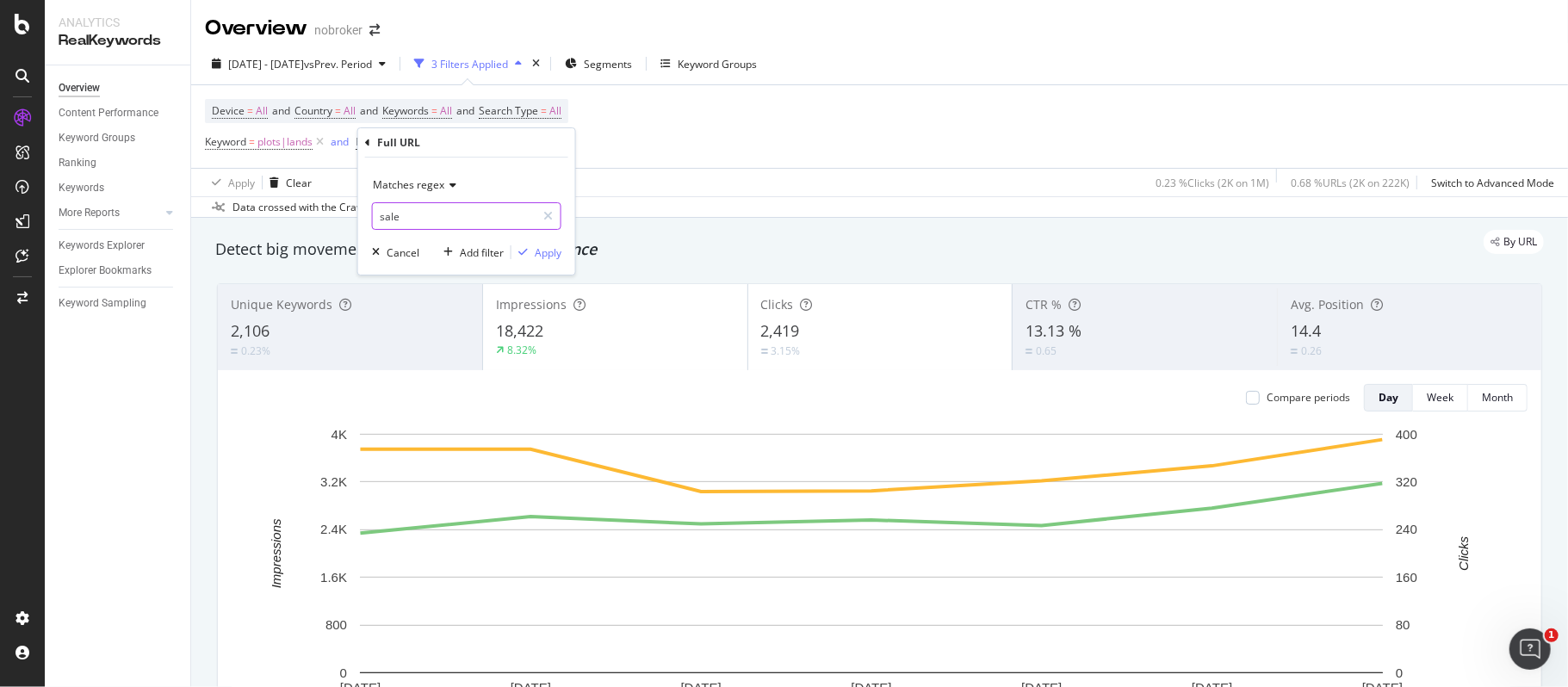
click at [430, 218] on input "sale" at bounding box center [454, 216] width 163 height 28
type input "sale in|in sale"
click at [548, 246] on div "Apply" at bounding box center [548, 253] width 27 height 15
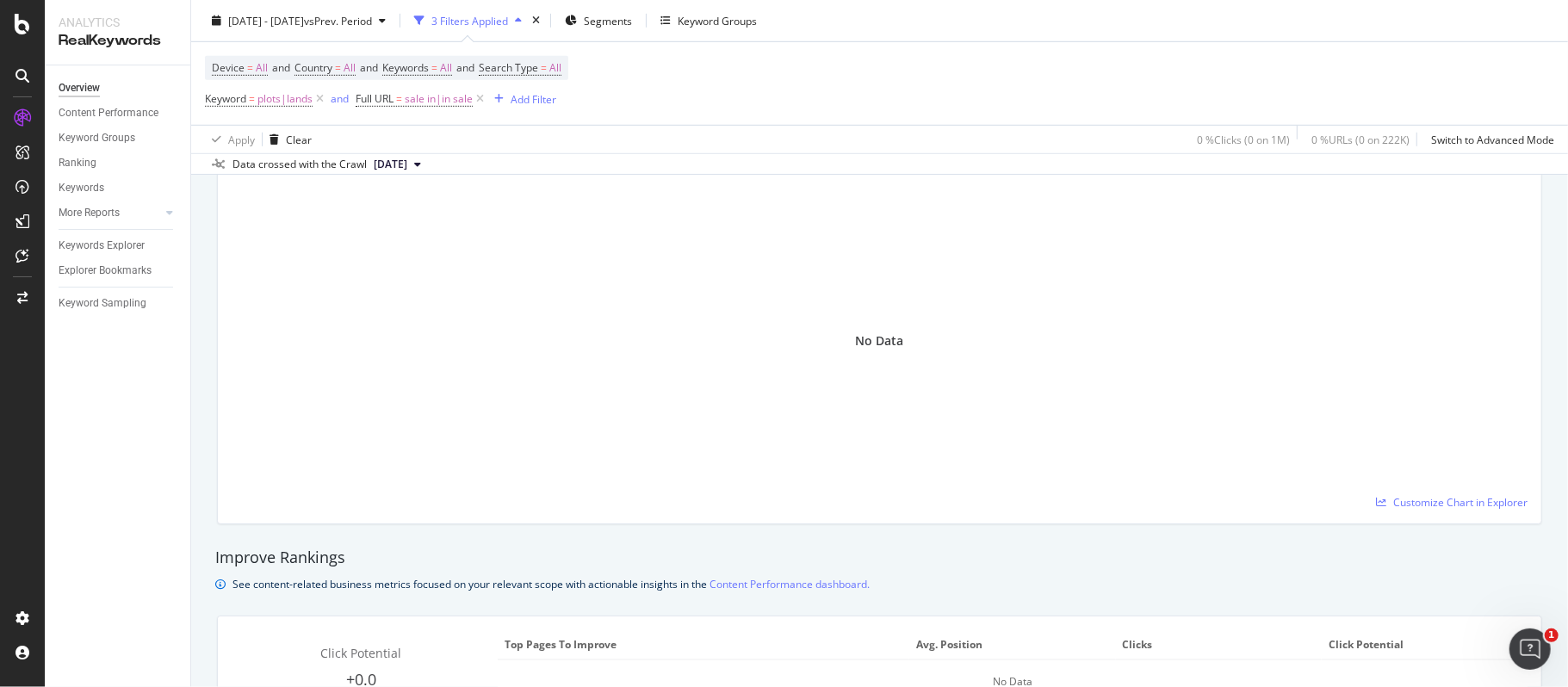
scroll to position [803, 0]
click at [439, 105] on span "sale in|in sale" at bounding box center [439, 99] width 68 height 24
click at [435, 149] on div "Matches regex" at bounding box center [466, 141] width 189 height 28
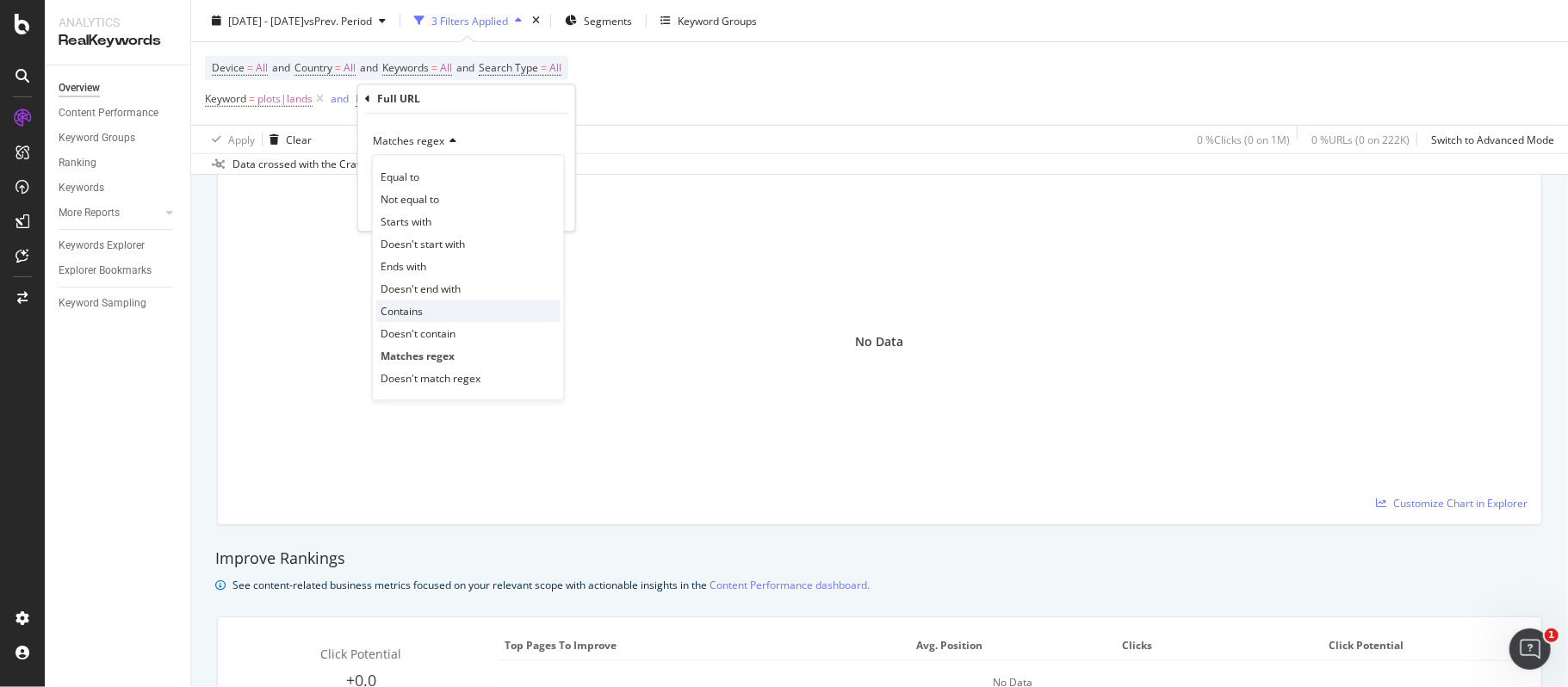
click at [422, 308] on span "Contains" at bounding box center [402, 312] width 42 height 15
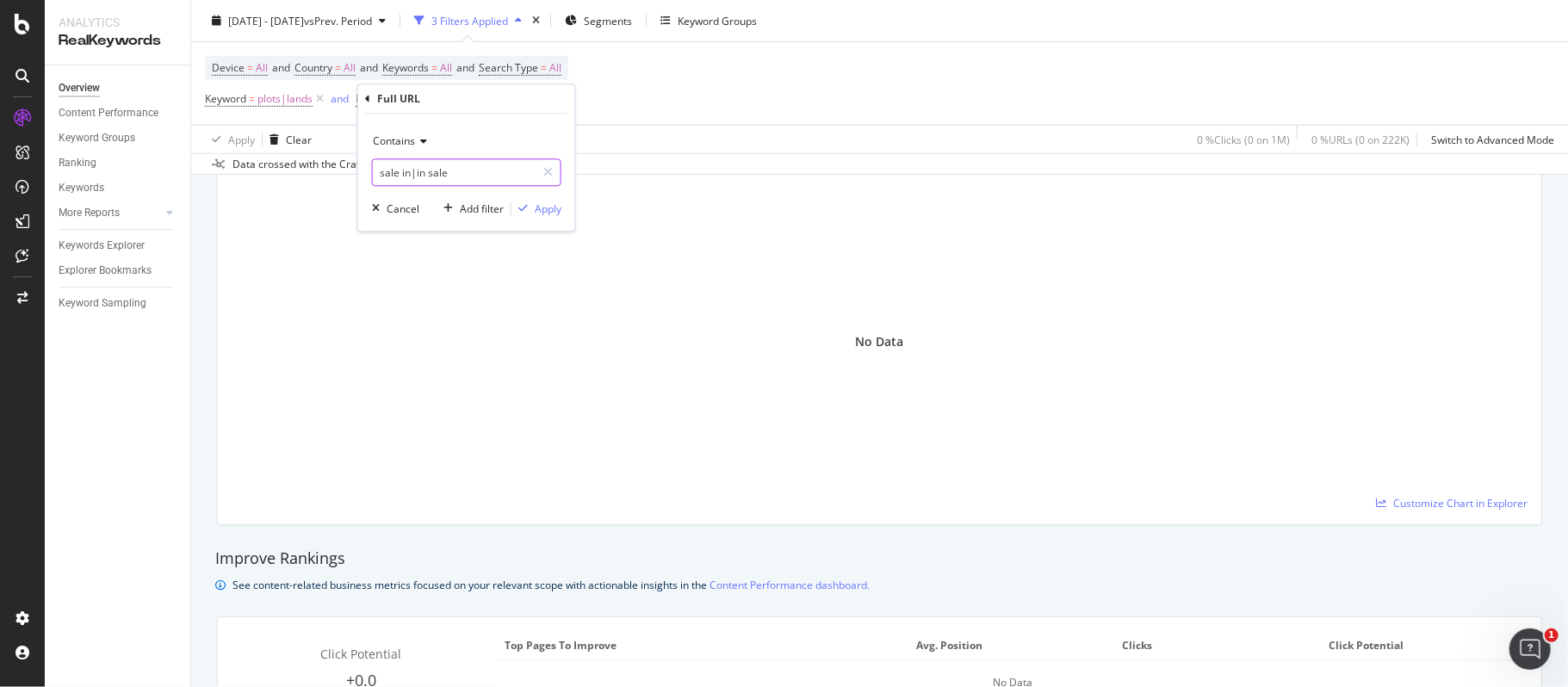
click at [466, 174] on input "sale in|in sale" at bounding box center [454, 172] width 163 height 28
type input "sale in"
click at [558, 208] on div "Apply" at bounding box center [548, 209] width 27 height 15
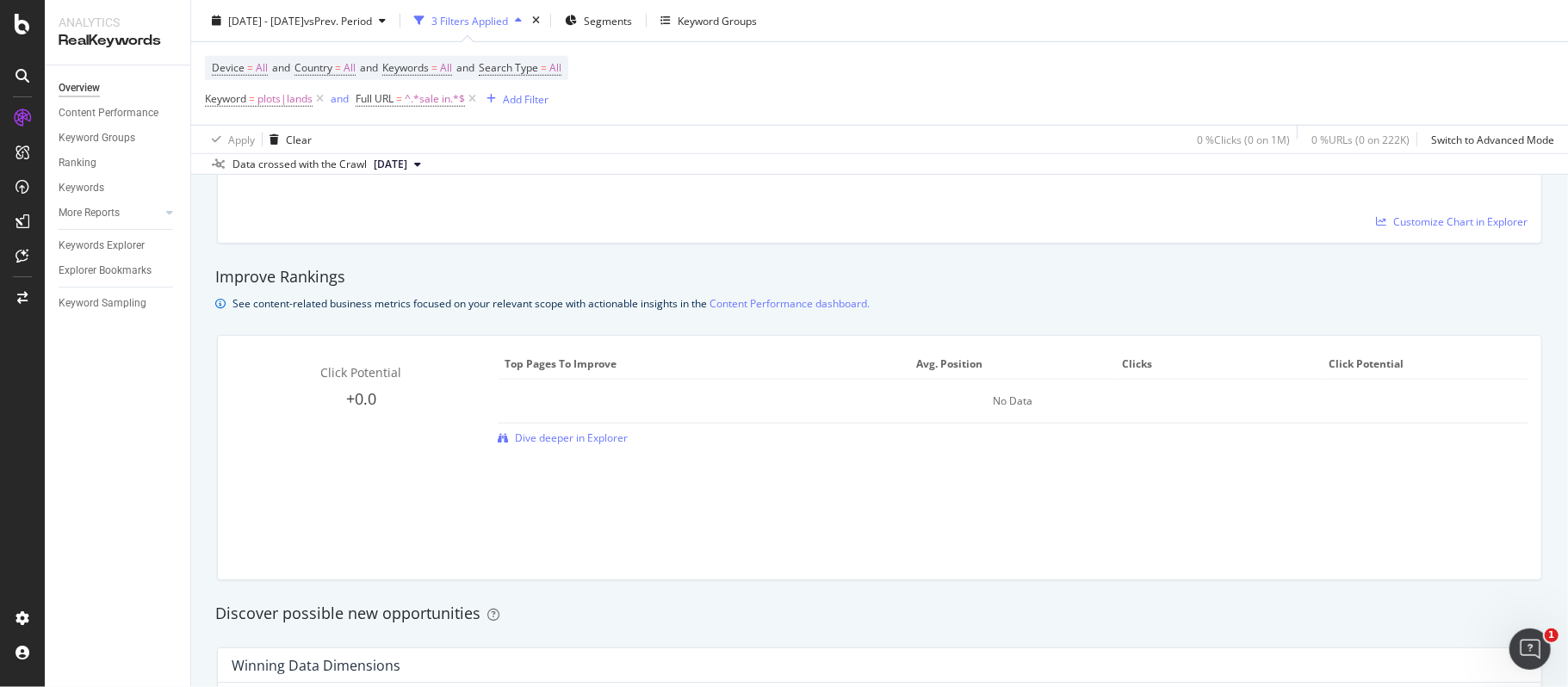
scroll to position [918, 0]
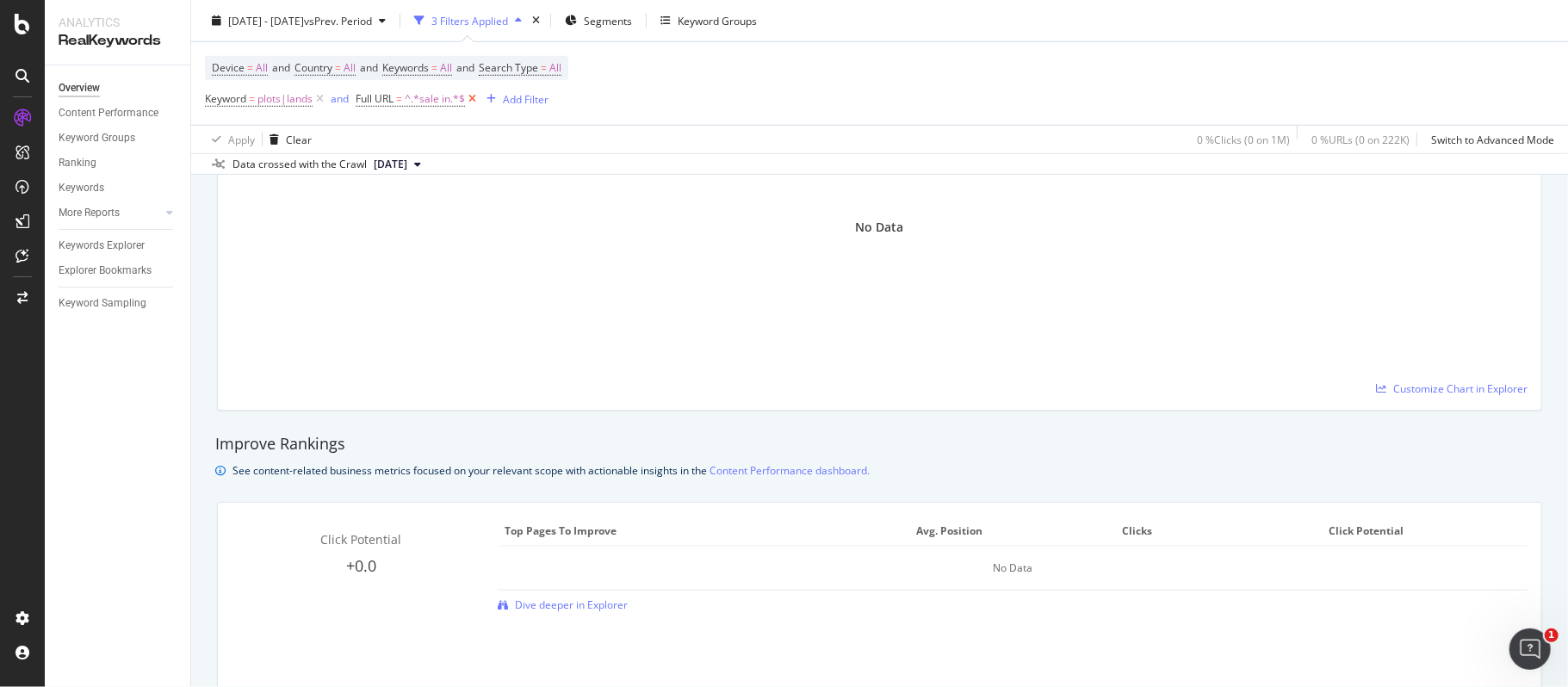
click at [474, 98] on icon at bounding box center [472, 99] width 15 height 18
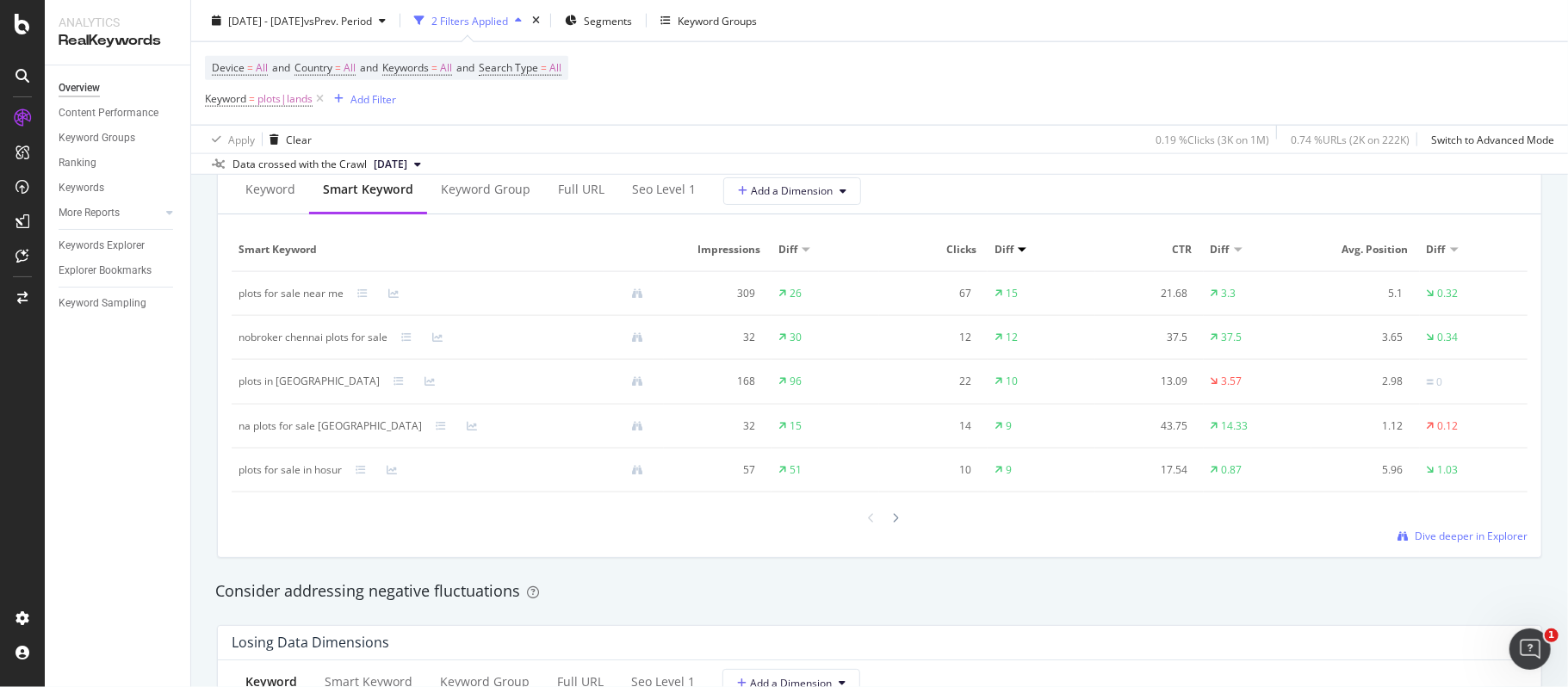
scroll to position [1607, 0]
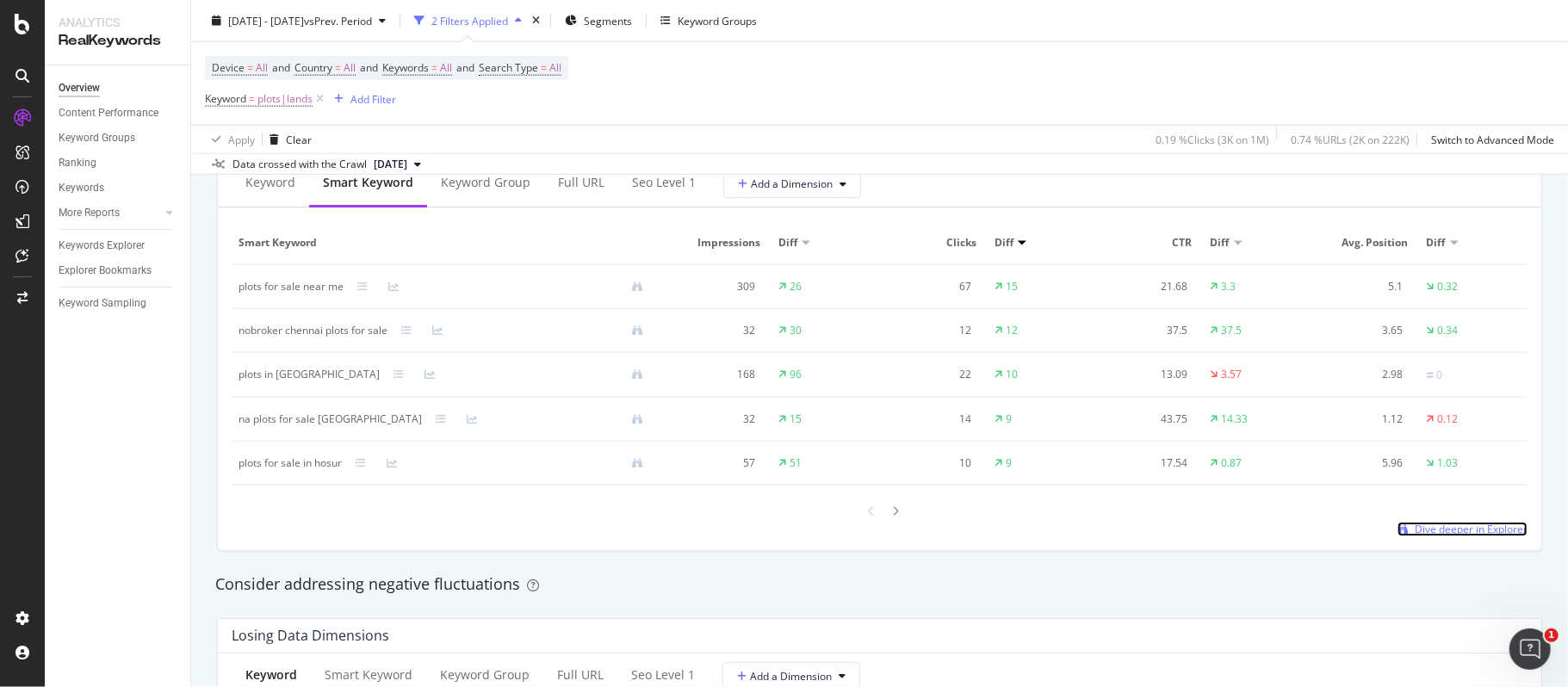
click at [1452, 536] on span "Dive deeper in Explorer" at bounding box center [1471, 529] width 112 height 15
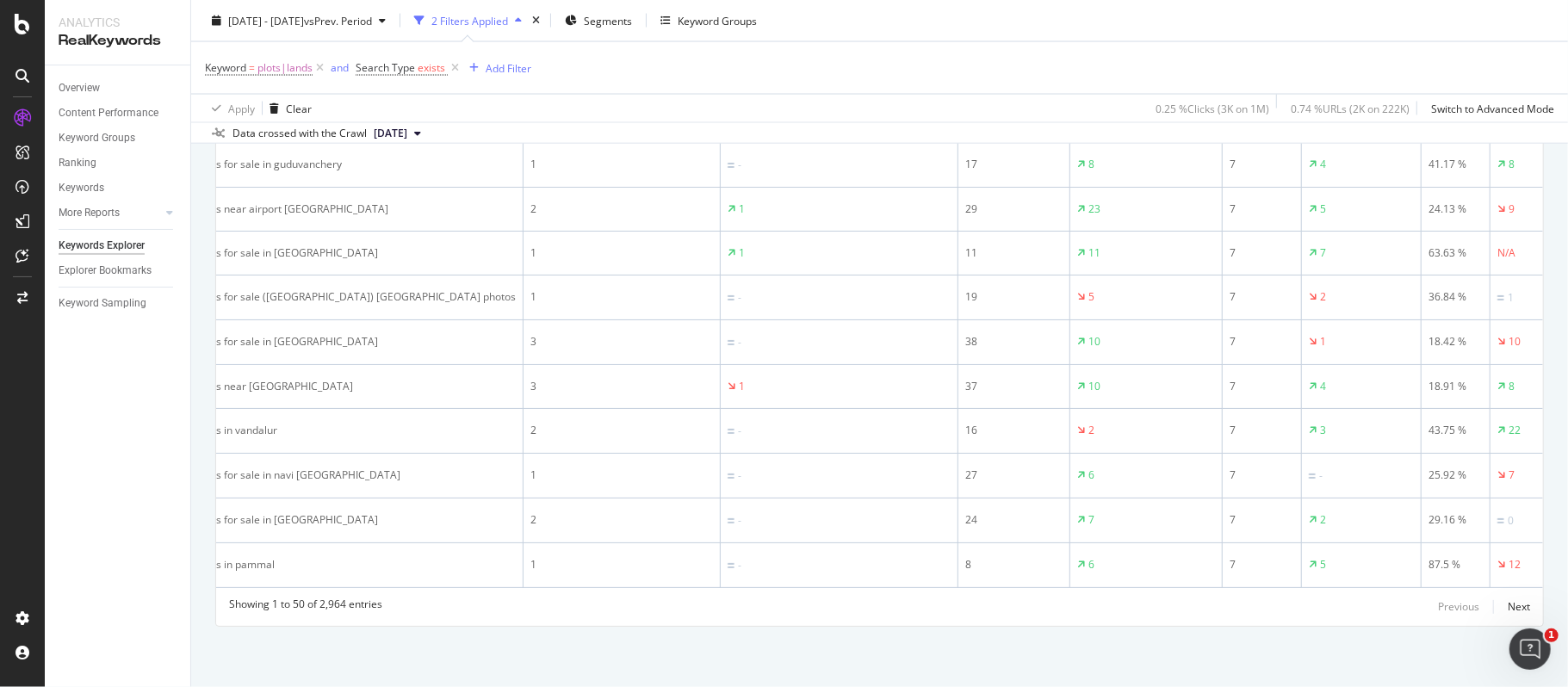
scroll to position [0, 46]
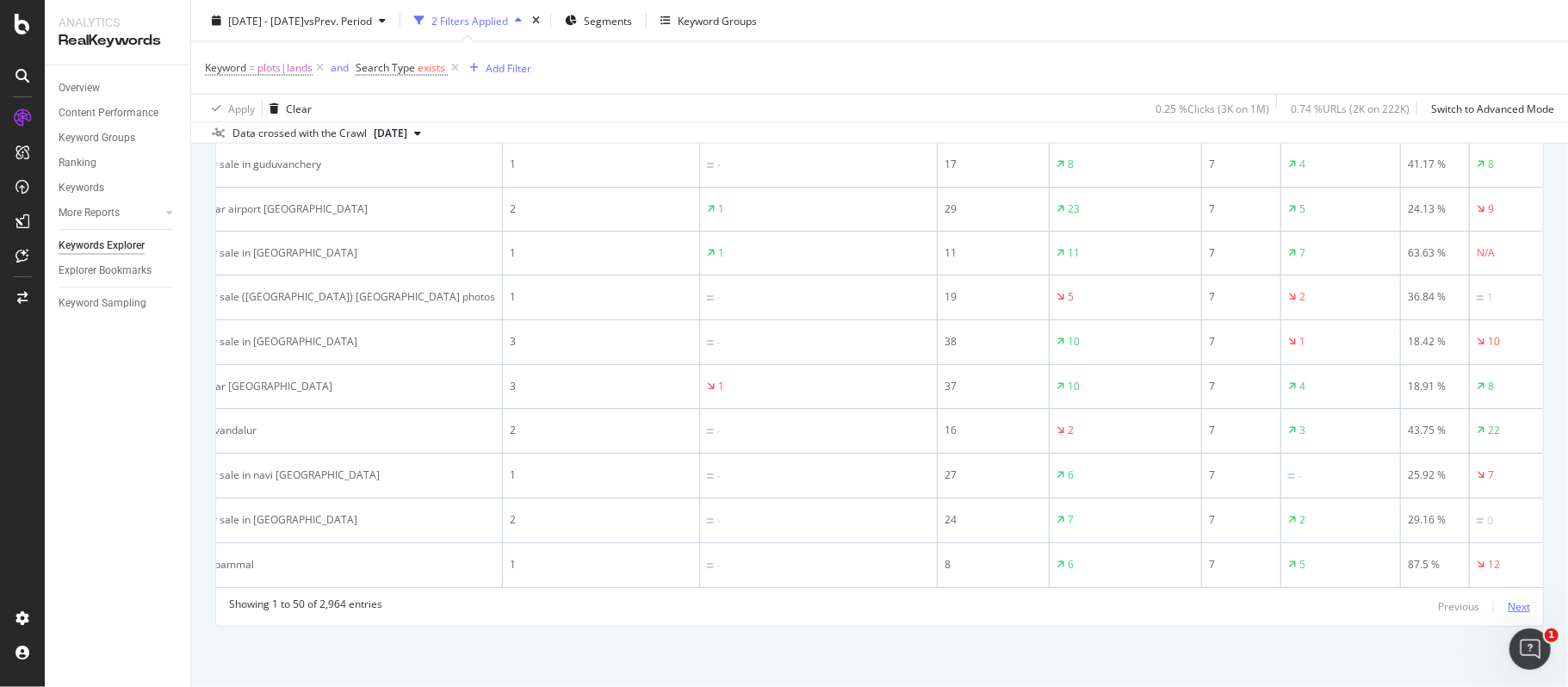
click at [1507, 610] on div "Next" at bounding box center [1518, 607] width 22 height 15
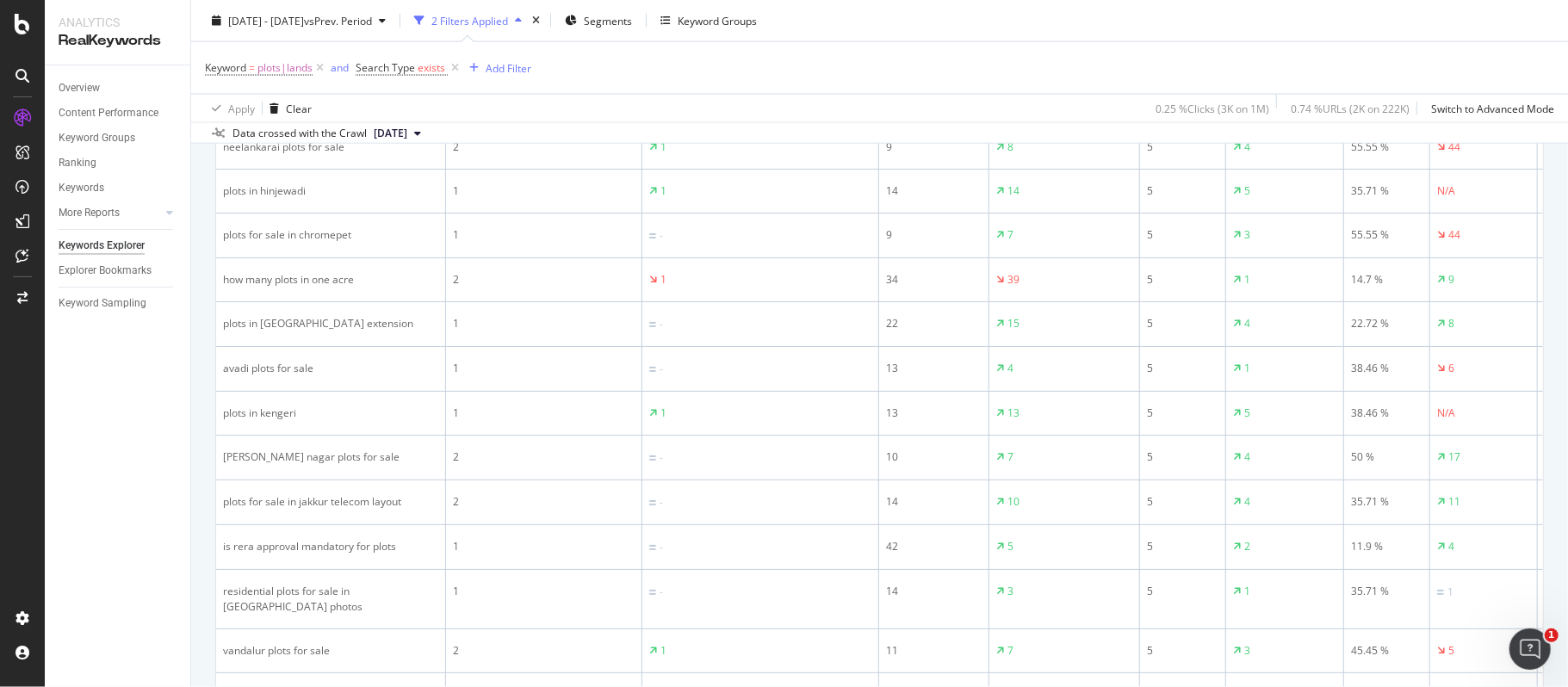
scroll to position [2217, 0]
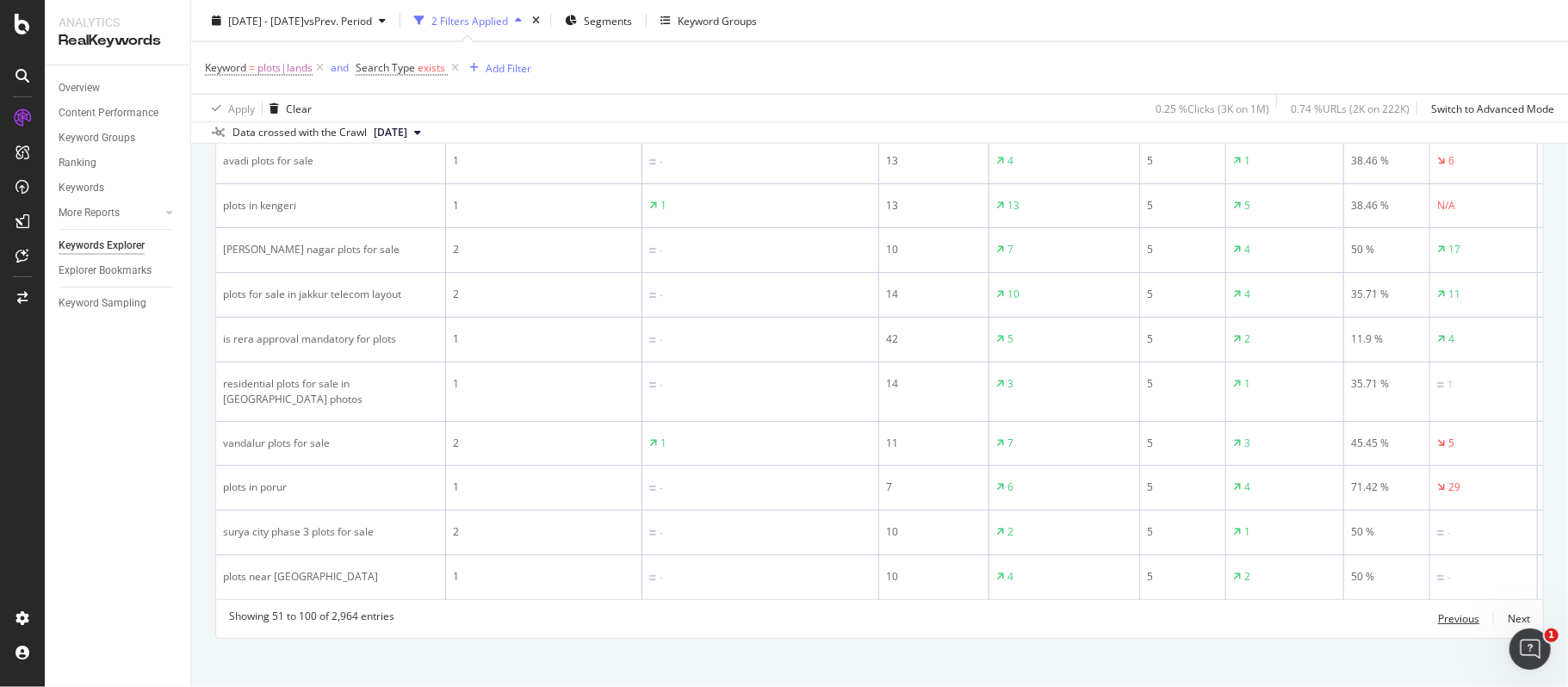
click at [1441, 611] on div "Previous" at bounding box center [1458, 619] width 41 height 15
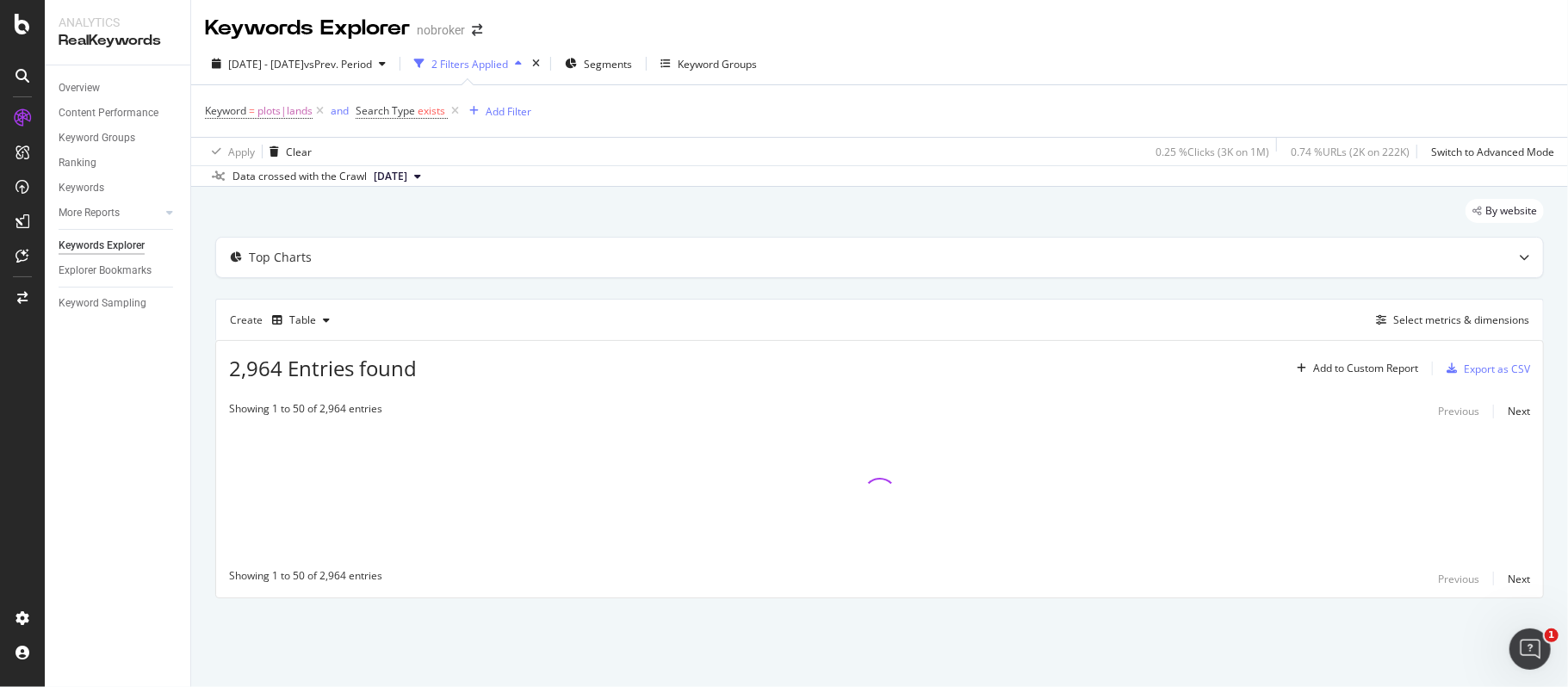
scroll to position [0, 0]
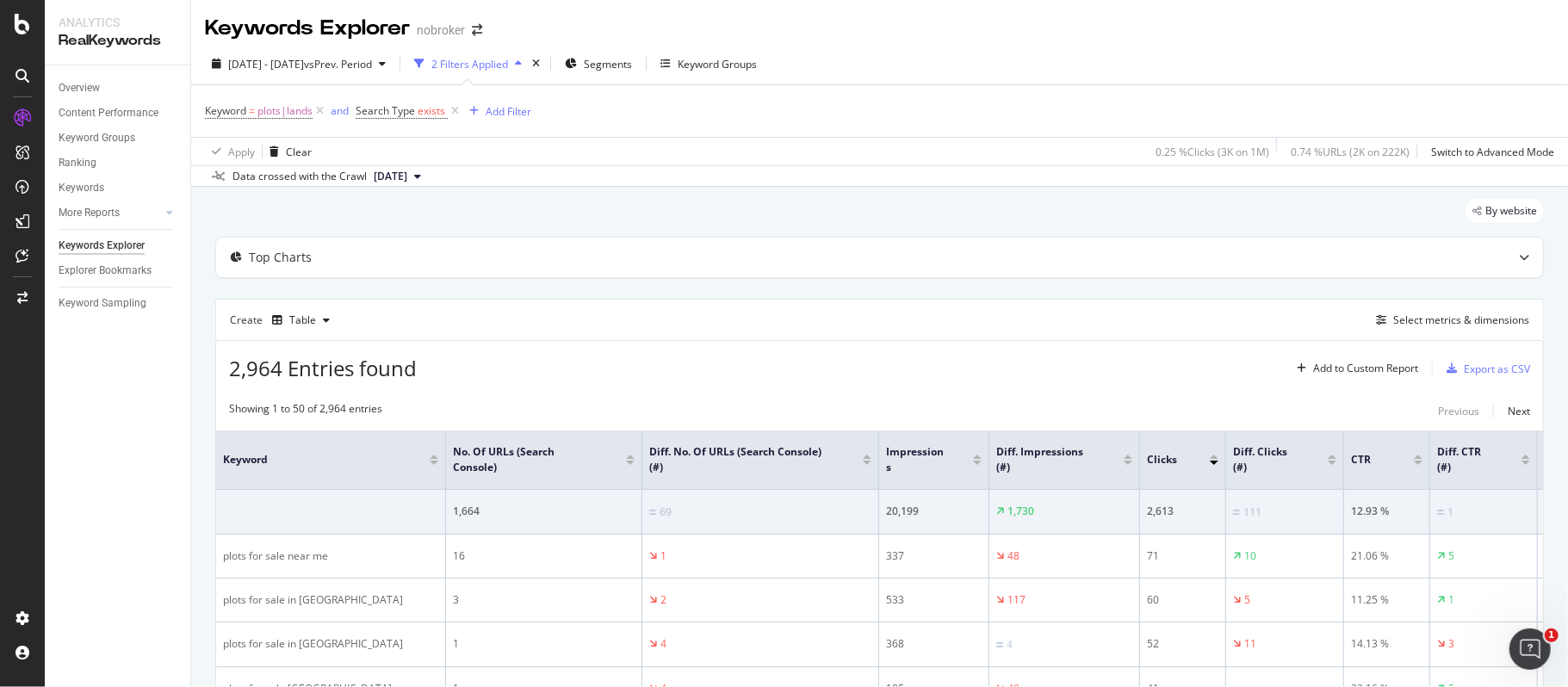
click at [976, 462] on div at bounding box center [976, 459] width 8 height 10
click at [979, 463] on div at bounding box center [976, 463] width 8 height 5
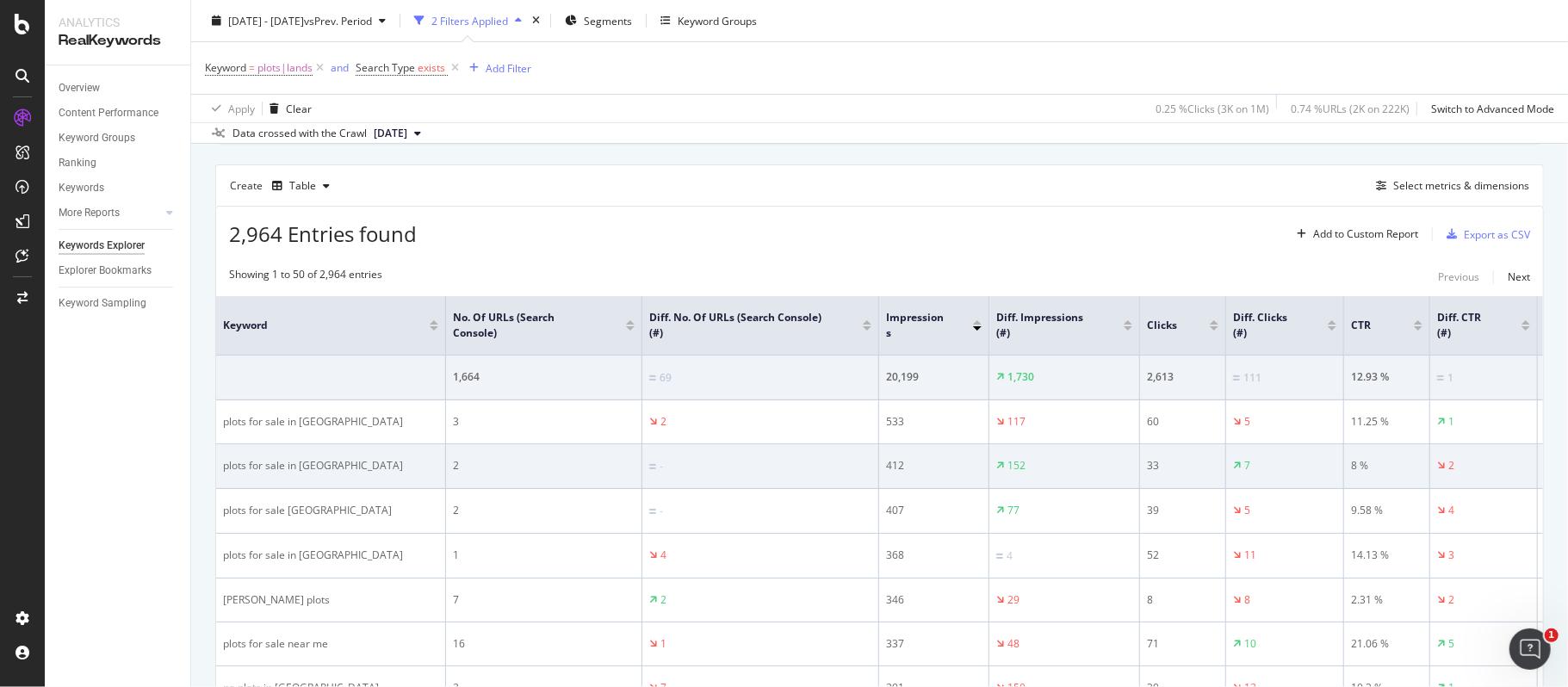
scroll to position [114, 0]
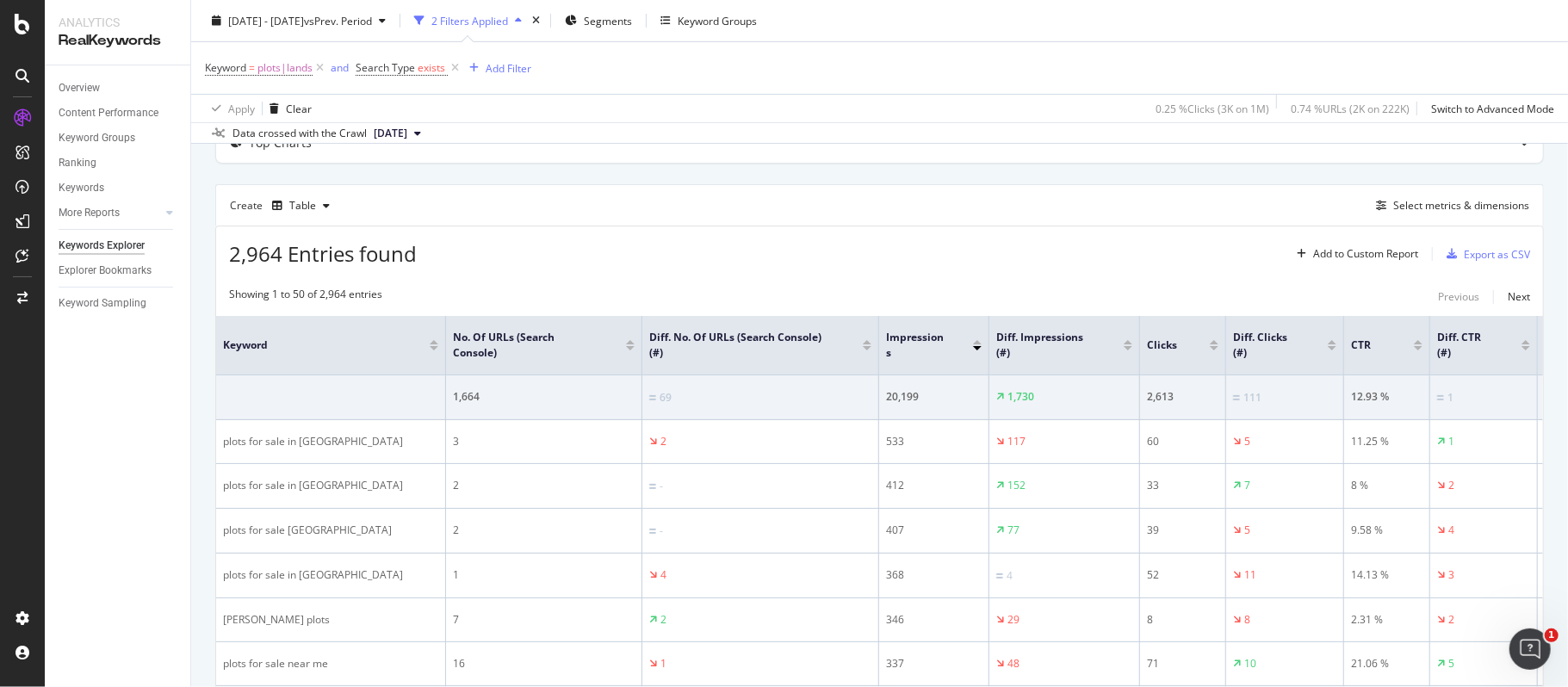
click at [976, 345] on div at bounding box center [976, 342] width 8 height 5
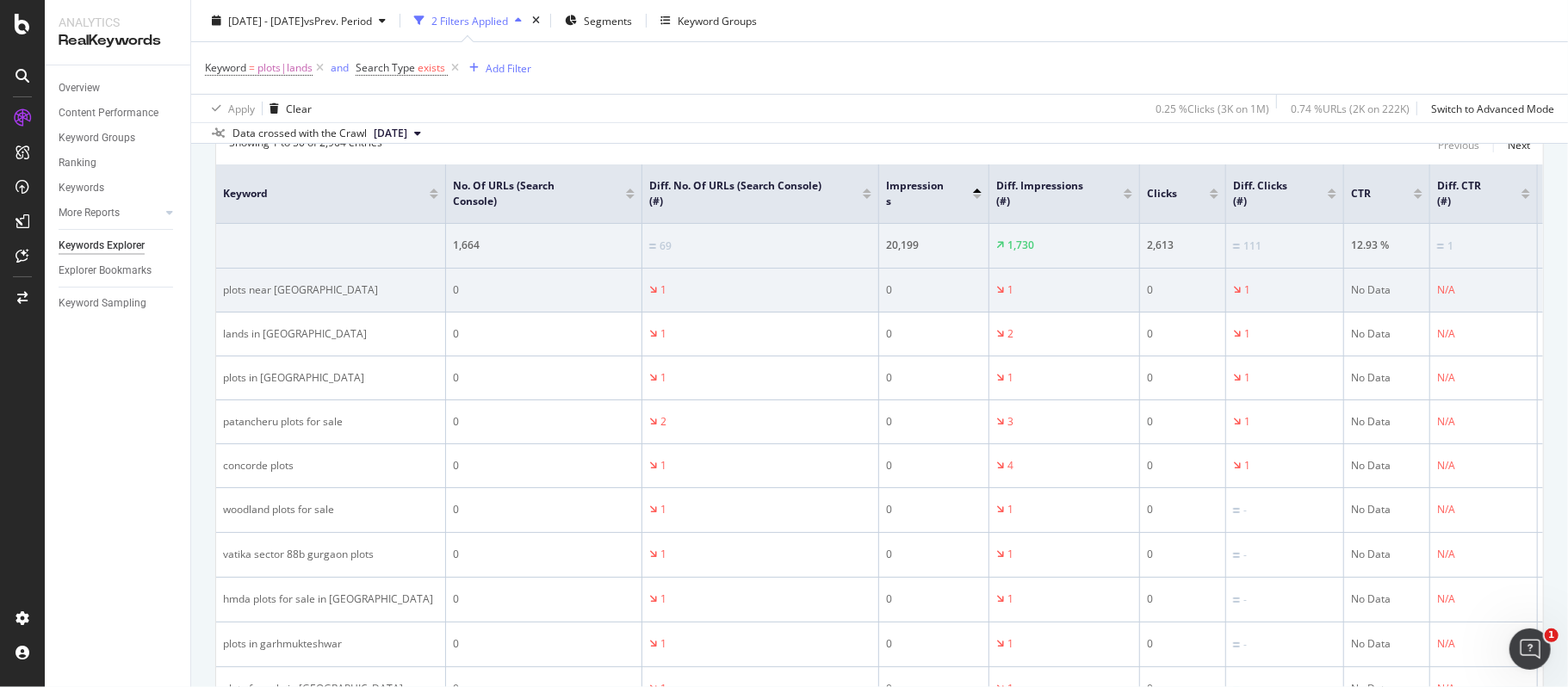
scroll to position [229, 0]
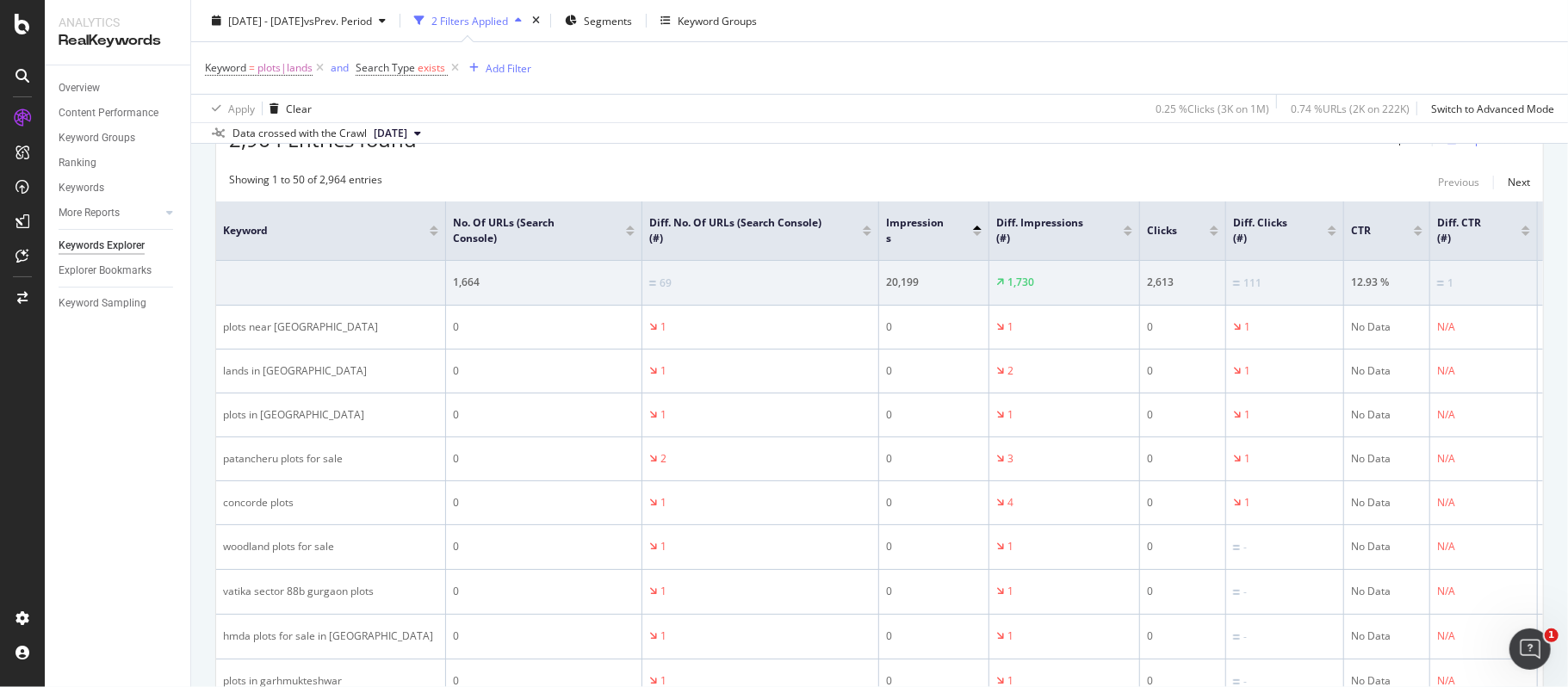
click at [975, 234] on div at bounding box center [976, 233] width 8 height 5
